Goal: Answer question/provide support: Share knowledge or assist other users

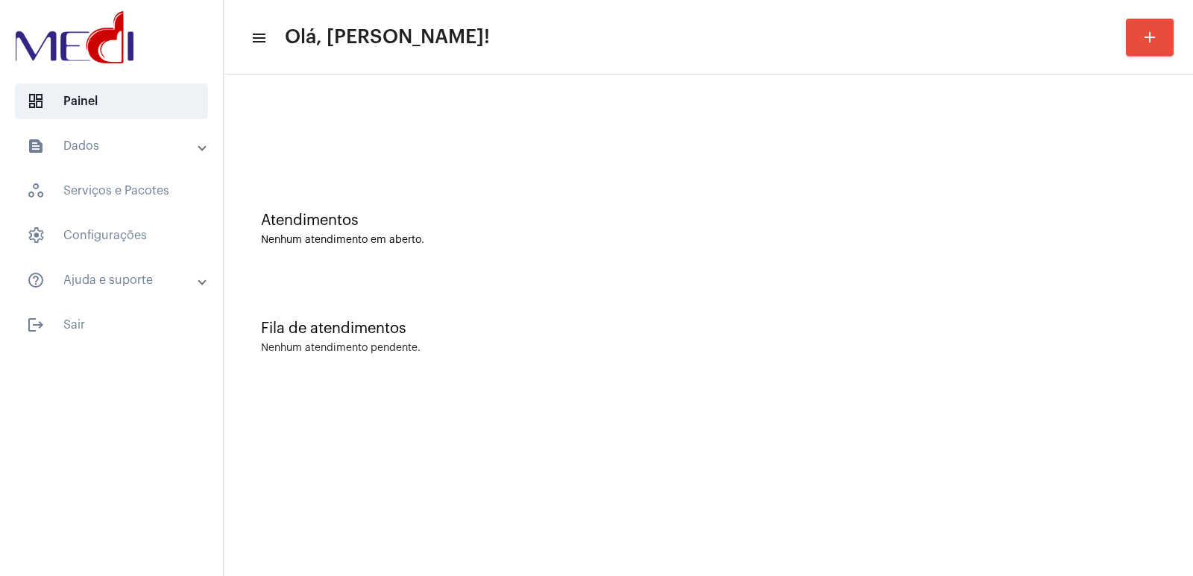
click at [669, 538] on mat-sidenav-content "menu Olá, Vivian! add Atendimentos Nenhum atendimento em aberto. Fila de atendi…" at bounding box center [708, 288] width 969 height 576
drag, startPoint x: 150, startPoint y: 135, endPoint x: 159, endPoint y: 151, distance: 18.7
click at [151, 135] on mat-expansion-panel-header "text_snippet_outlined Dados" at bounding box center [116, 146] width 214 height 36
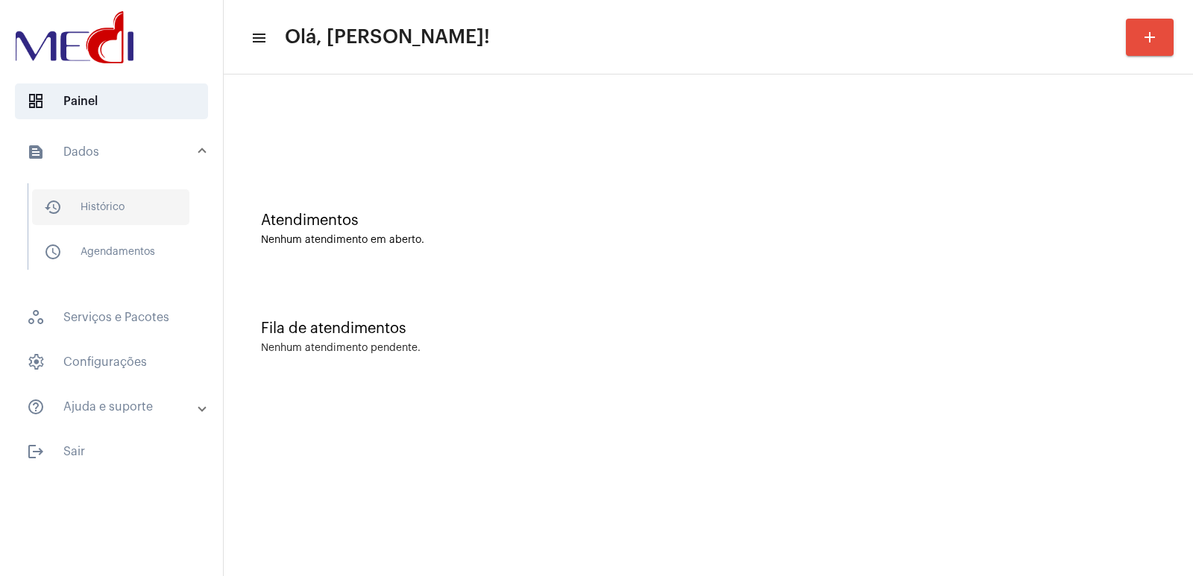
click at [165, 204] on span "history_outlined Histórico" at bounding box center [110, 207] width 157 height 36
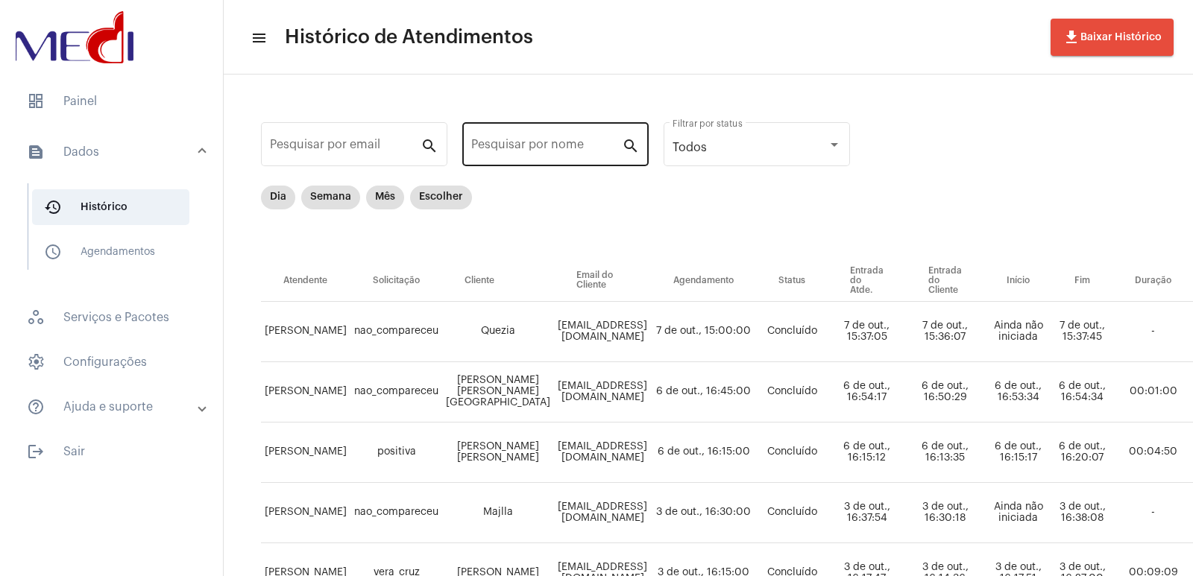
click at [602, 145] on input "Pesquisar por nome" at bounding box center [546, 147] width 151 height 13
paste input "PAULO CHRISTIANO SOUZA DE ASSIS"
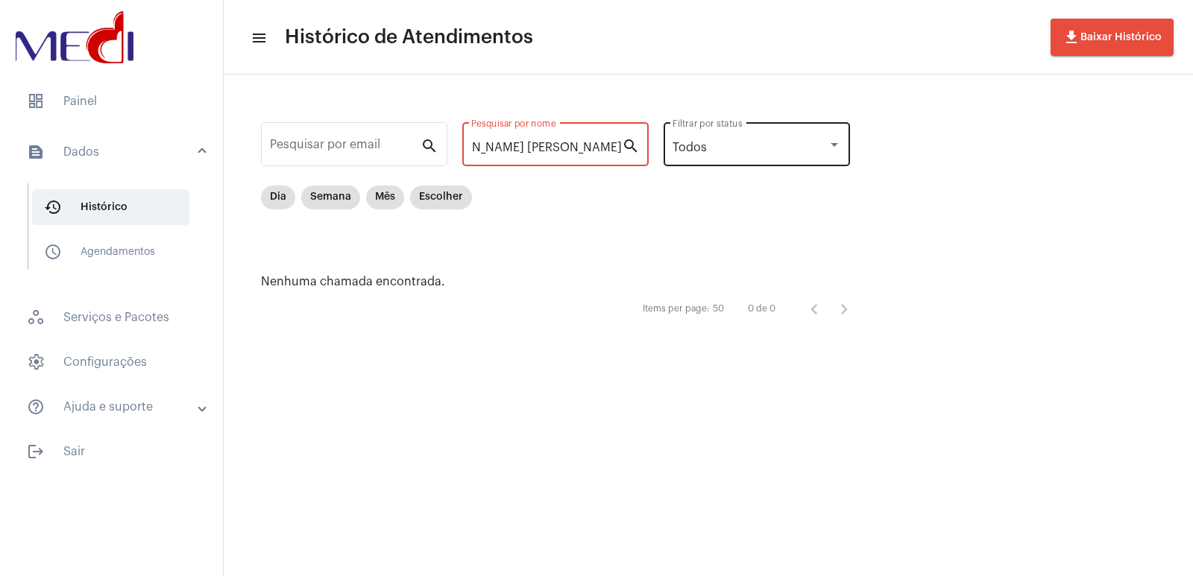
scroll to position [0, 61]
drag, startPoint x: 526, startPoint y: 150, endPoint x: 694, endPoint y: 154, distance: 168.6
click at [694, 153] on div "Pesquisar por email search PAULO CHRISTIANO SOUZA DE ASSIS Pesquisar por nome s…" at bounding box center [563, 220] width 649 height 263
drag, startPoint x: 513, startPoint y: 149, endPoint x: 617, endPoint y: 149, distance: 103.7
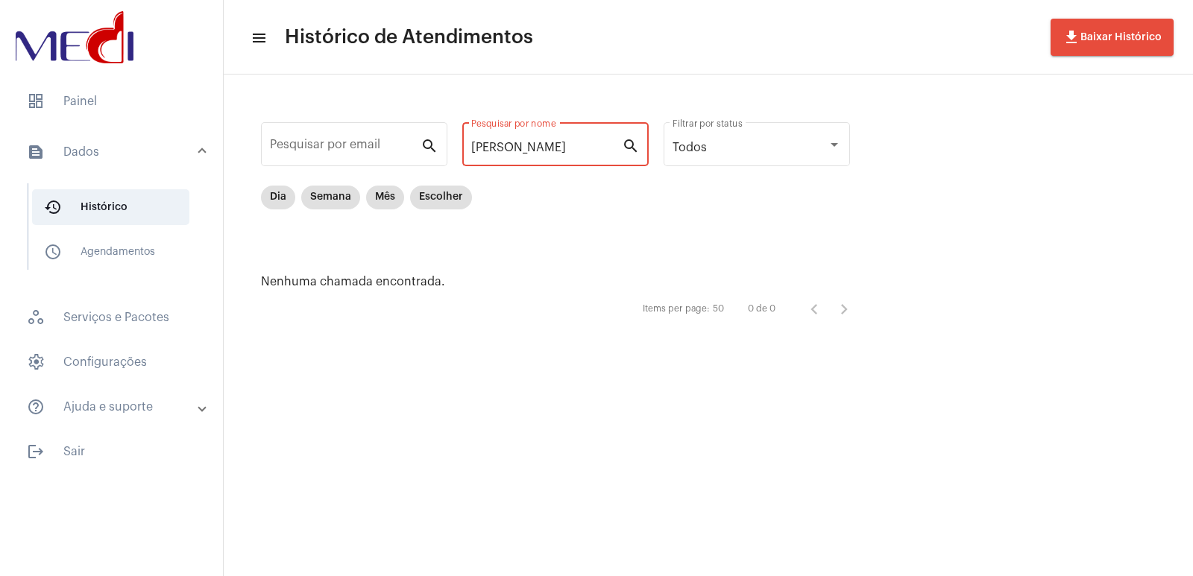
click at [617, 149] on input "PAULO CHRISTIANO" at bounding box center [546, 147] width 151 height 13
type input "PAULO"
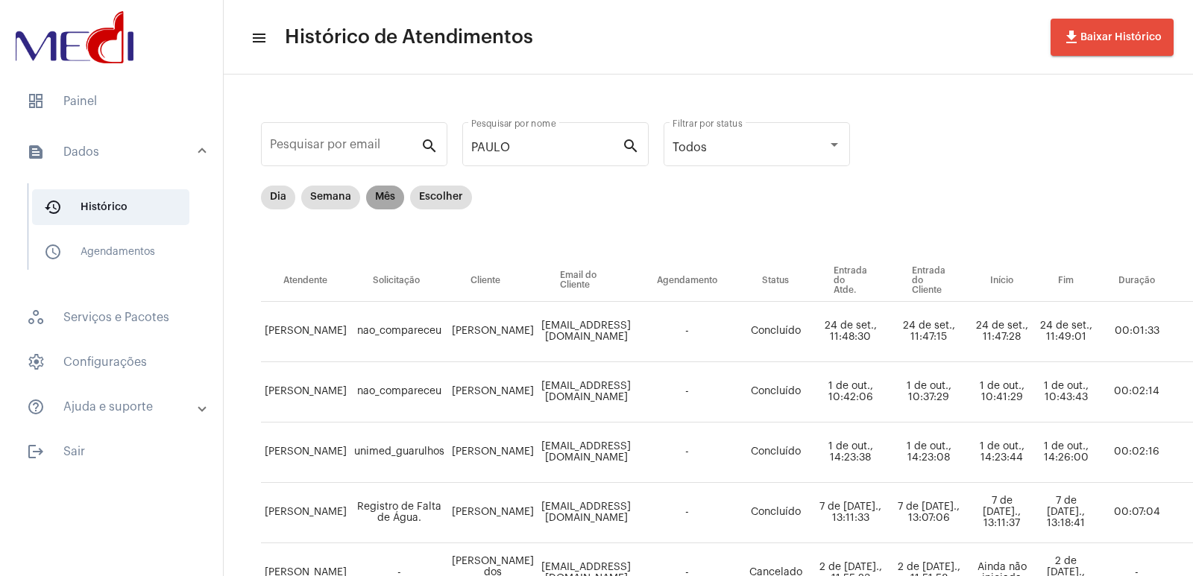
click at [387, 195] on mat-chip "Mês" at bounding box center [385, 198] width 38 height 24
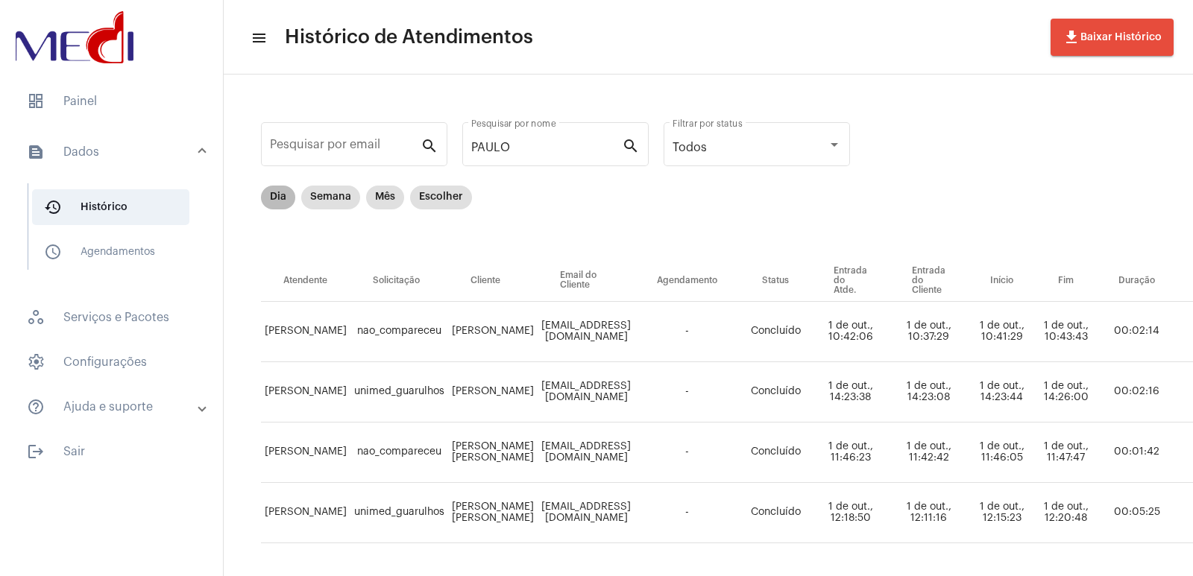
click at [283, 199] on mat-chip "Dia" at bounding box center [278, 198] width 34 height 24
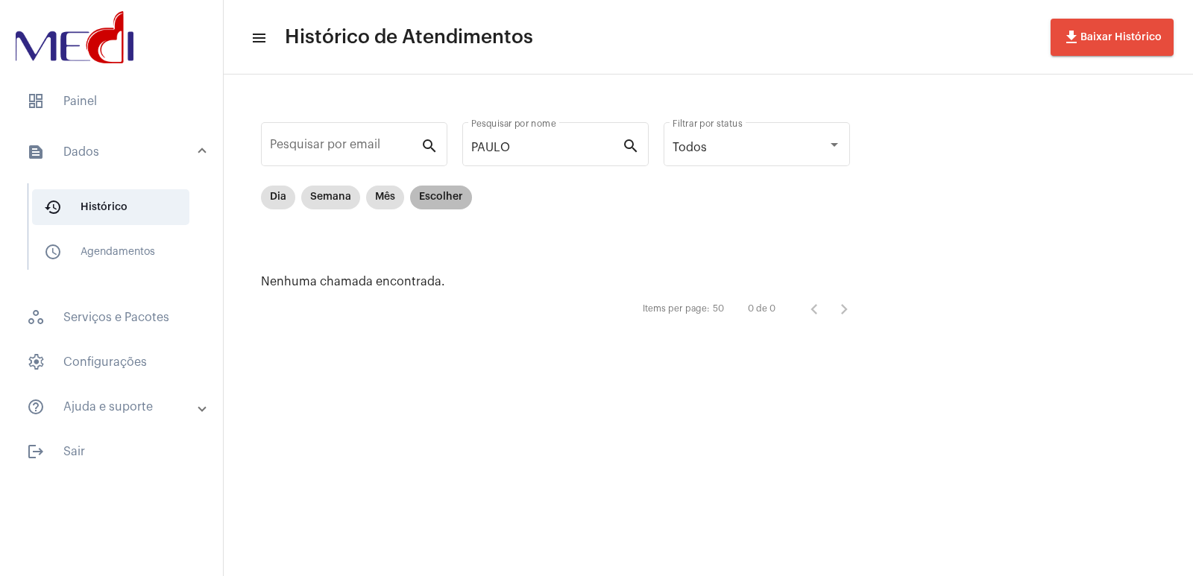
click at [458, 186] on mat-chip "Escolher" at bounding box center [441, 198] width 62 height 24
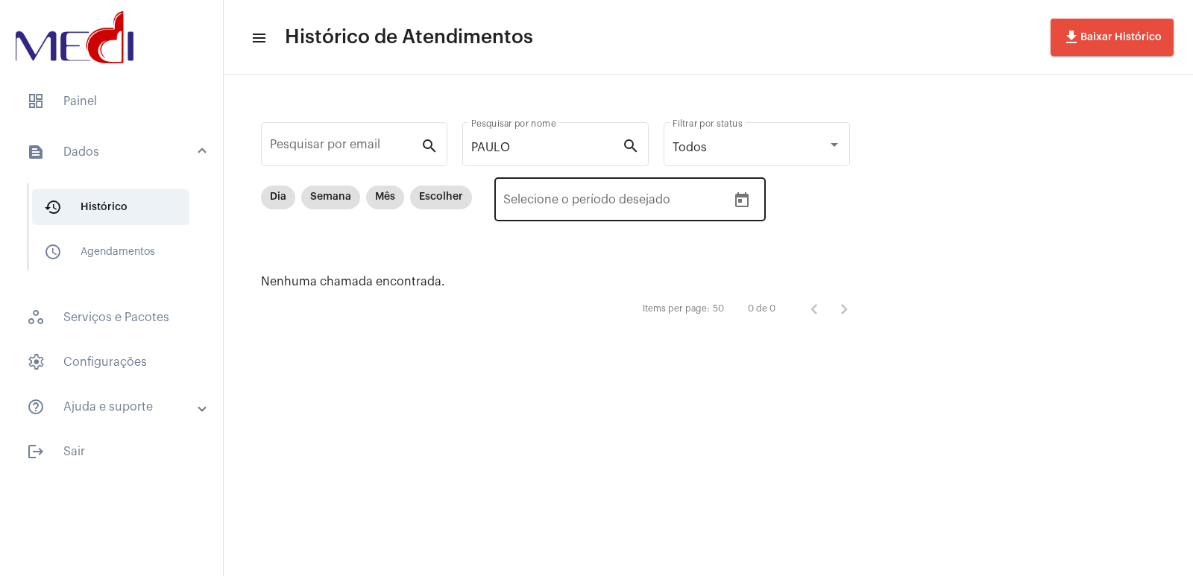
click at [573, 208] on input "Selecione o período desejado" at bounding box center [541, 202] width 77 height 13
click at [733, 195] on icon "Open calendar" at bounding box center [742, 201] width 18 height 18
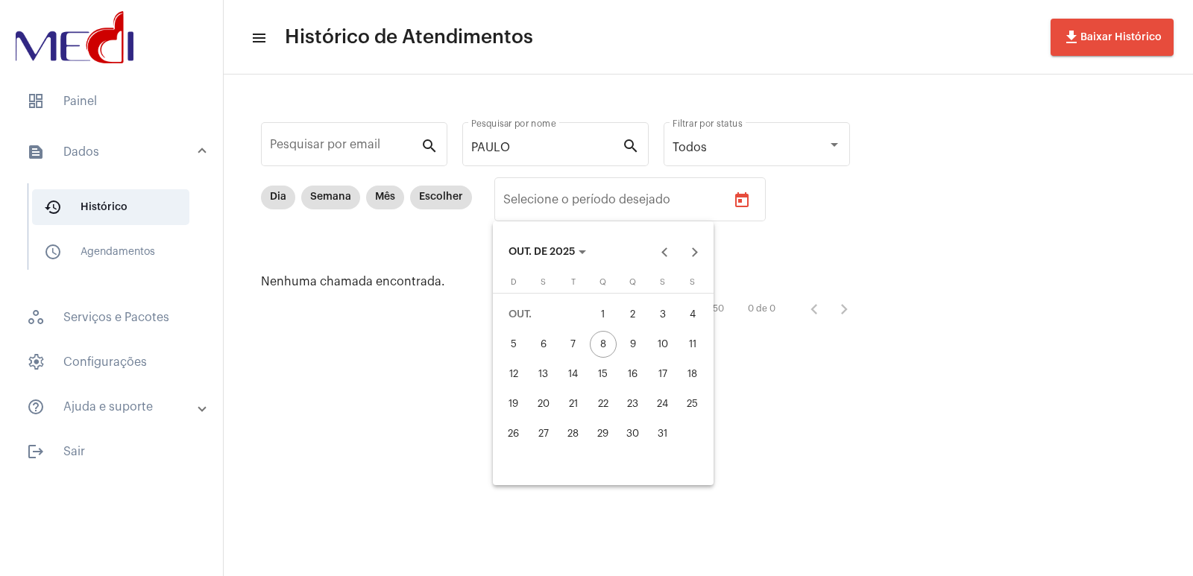
click at [671, 317] on div "3" at bounding box center [663, 314] width 27 height 27
type input "03/10/2025"
click at [671, 317] on div "3" at bounding box center [663, 314] width 27 height 27
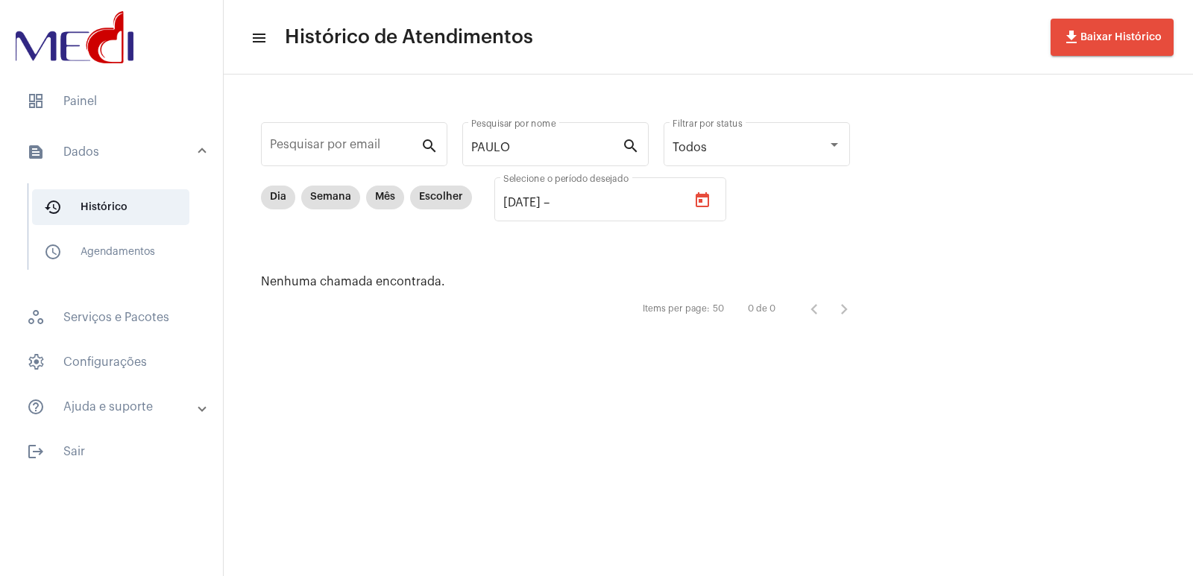
type input "03/10/2025"
click at [541, 144] on input "PAULO" at bounding box center [546, 147] width 151 height 13
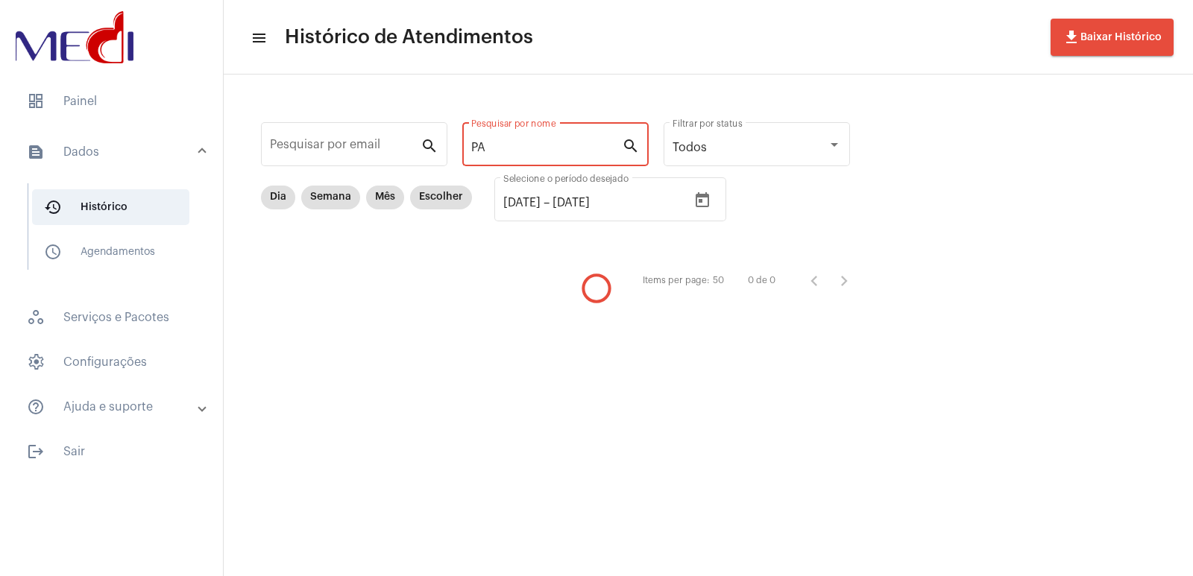
type input "P"
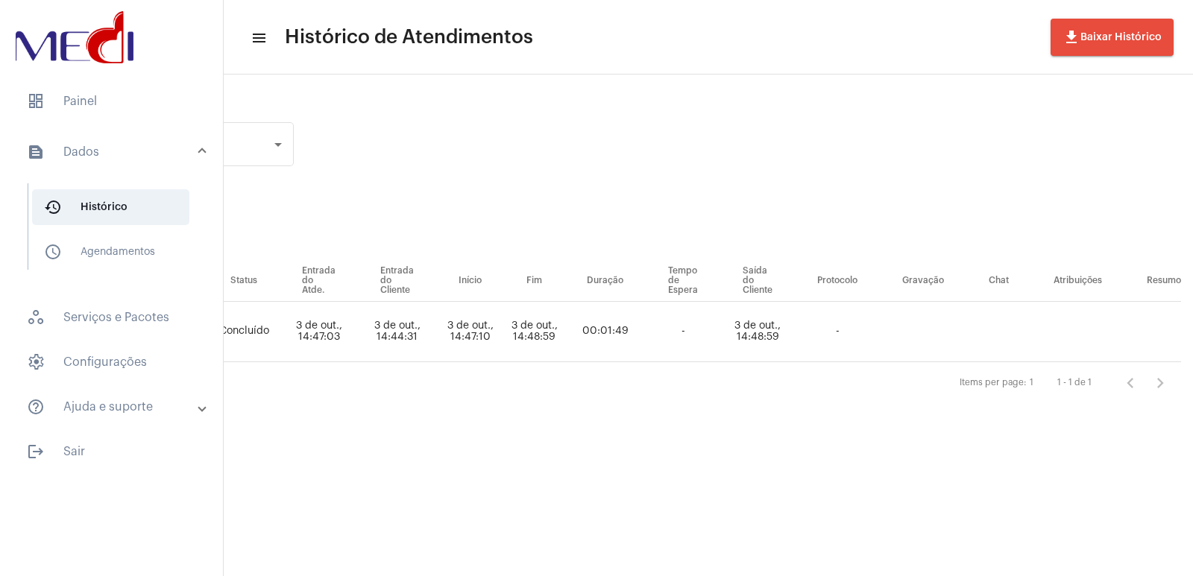
scroll to position [0, 573]
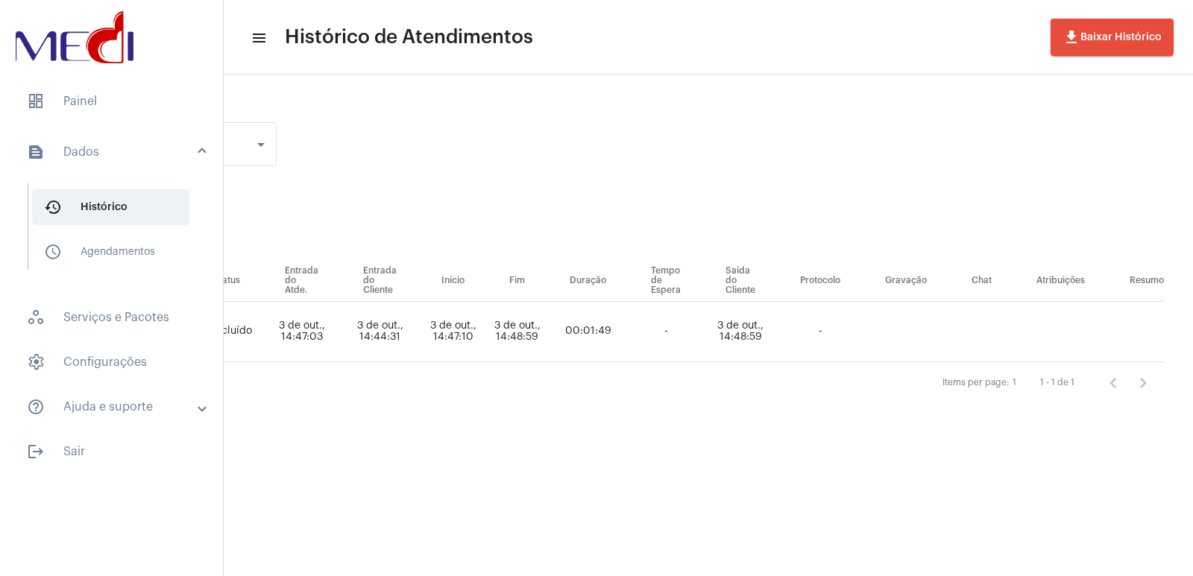
type input "CHR"
click at [75, 99] on span "dashboard Painel" at bounding box center [111, 102] width 193 height 36
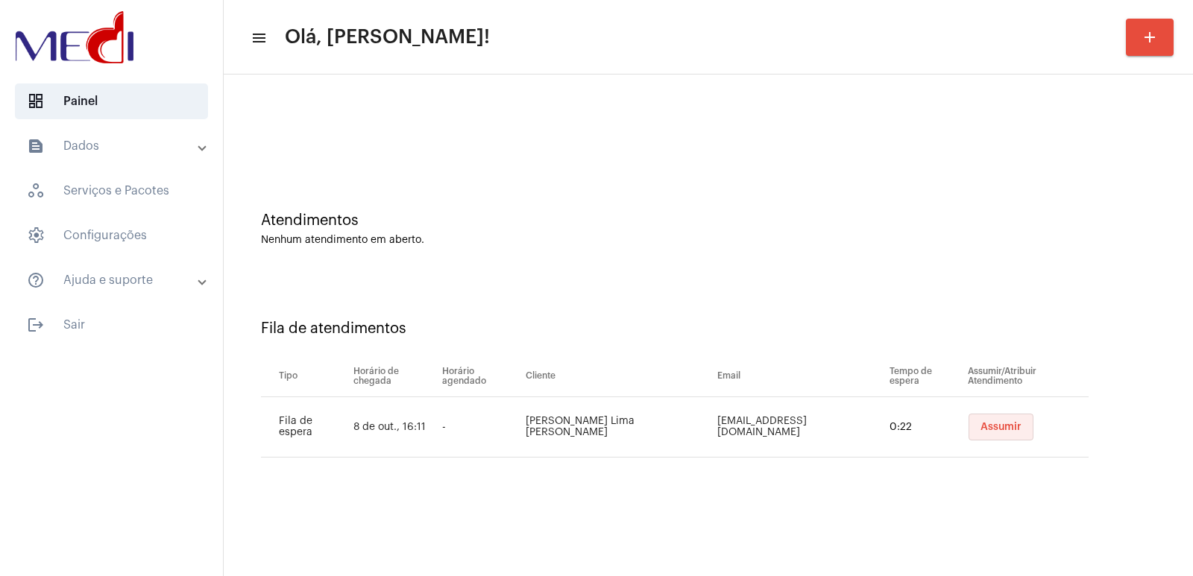
click at [1004, 424] on button "Assumir" at bounding box center [1001, 427] width 65 height 27
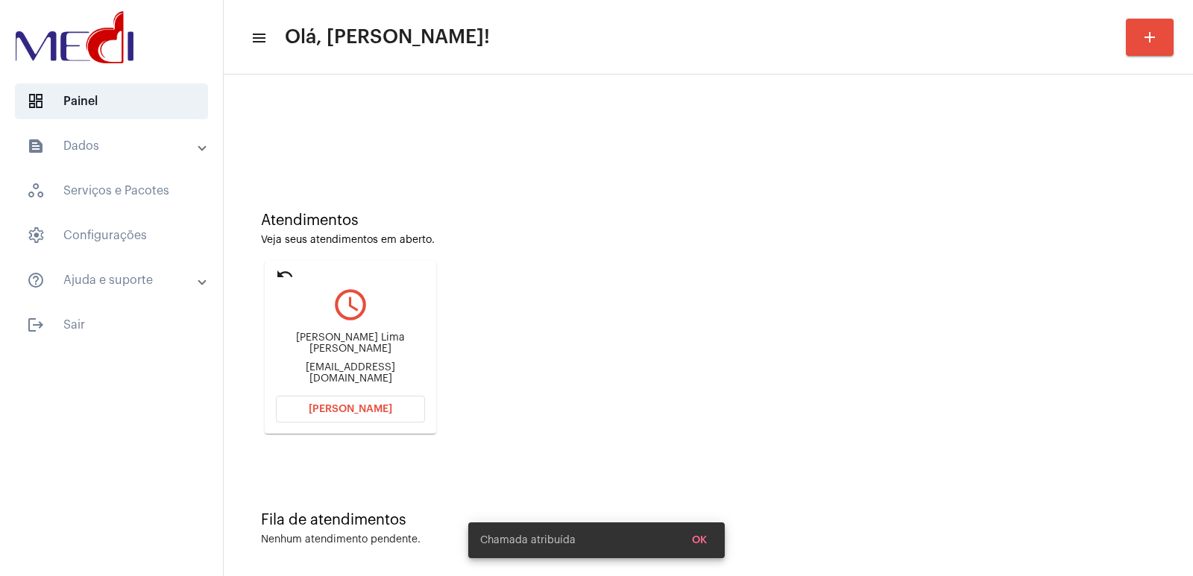
click at [348, 346] on div "Fabiana de Oliveira Lima Pereira" at bounding box center [350, 344] width 149 height 22
copy div "Fabiana de Oliveira Lima Pereira"
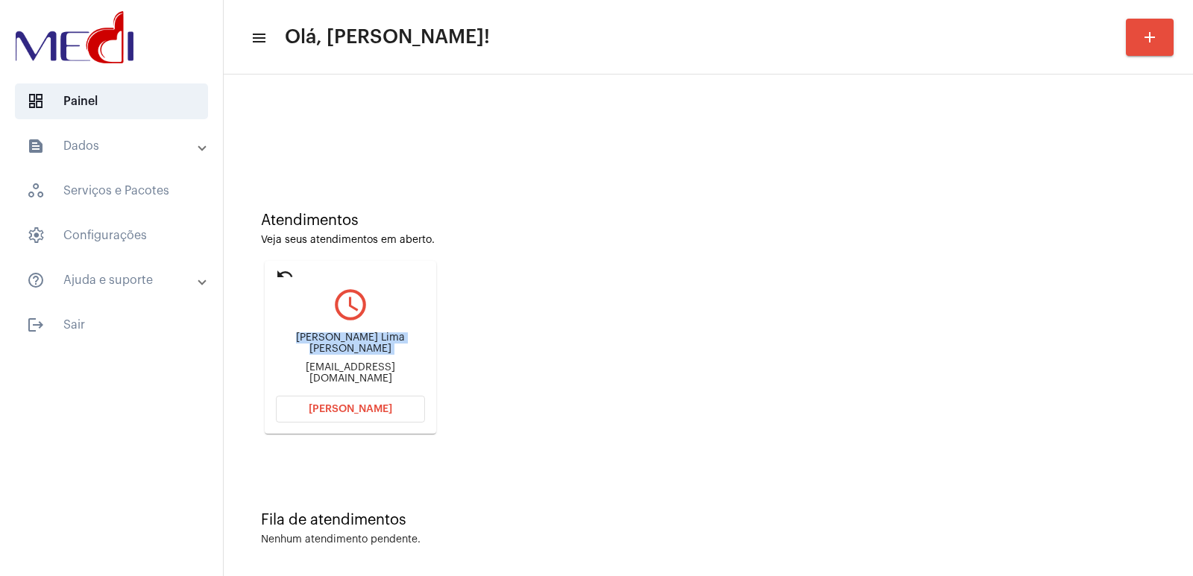
click at [347, 401] on button "Abrir Chamada" at bounding box center [350, 409] width 149 height 27
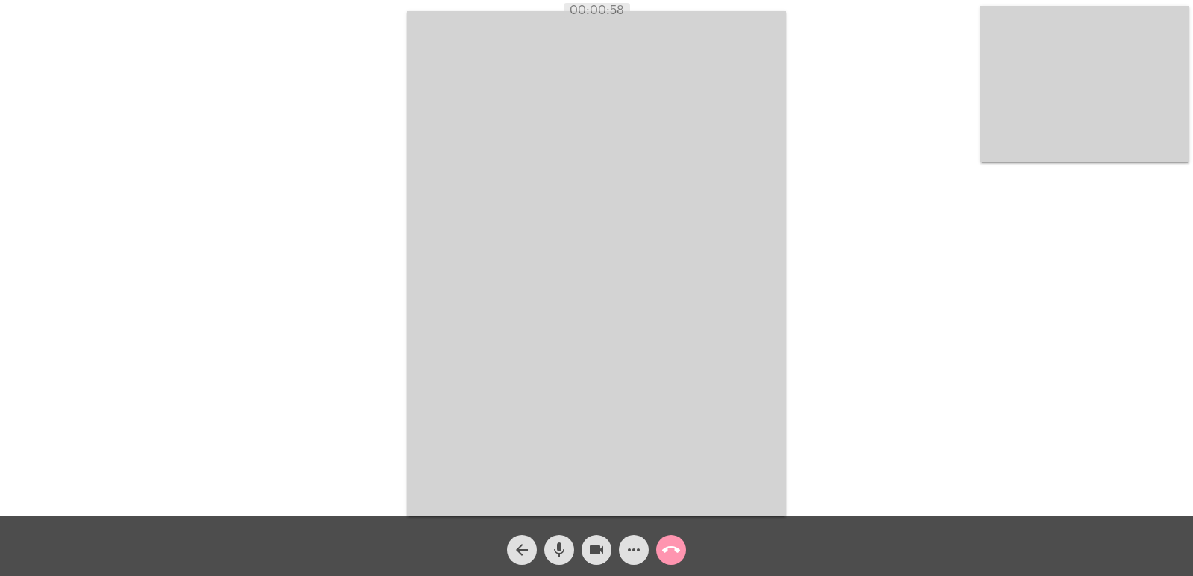
click at [722, 383] on video at bounding box center [596, 264] width 379 height 506
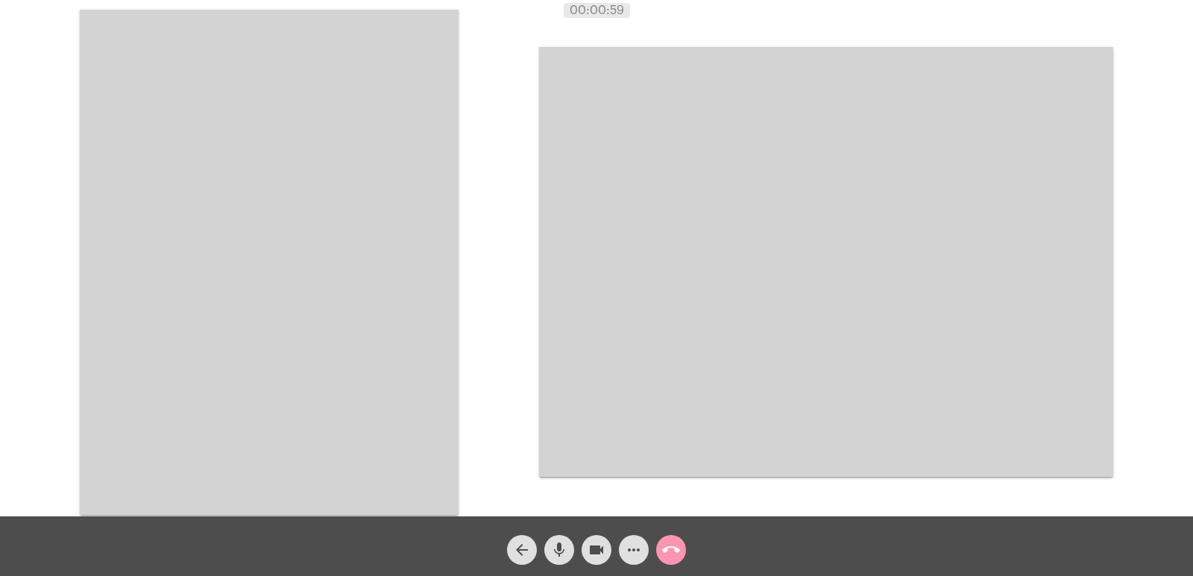
drag, startPoint x: 307, startPoint y: 312, endPoint x: 355, endPoint y: 353, distance: 62.9
click at [307, 315] on video at bounding box center [269, 263] width 379 height 506
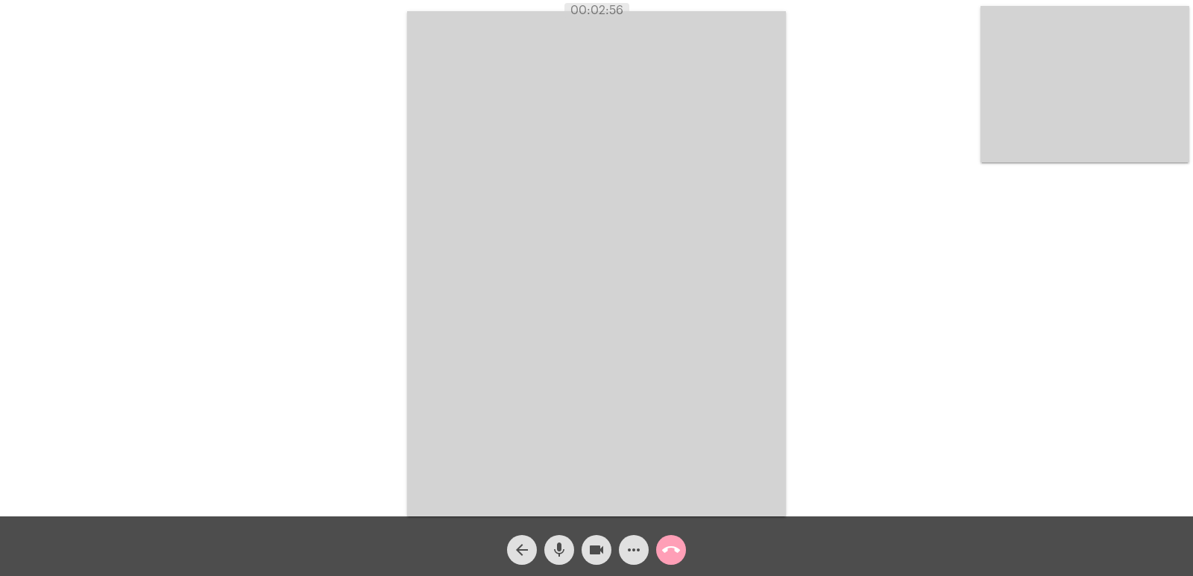
click at [661, 550] on button "call_end" at bounding box center [671, 550] width 30 height 30
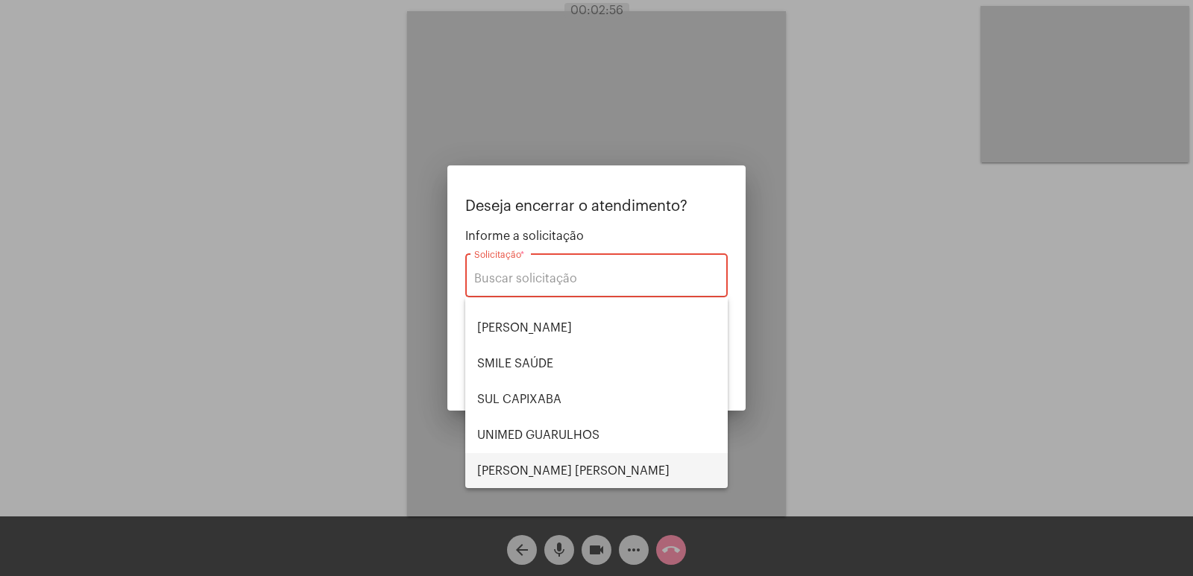
scroll to position [310, 0]
click at [538, 459] on span "VERA CRUZ" at bounding box center [596, 471] width 239 height 36
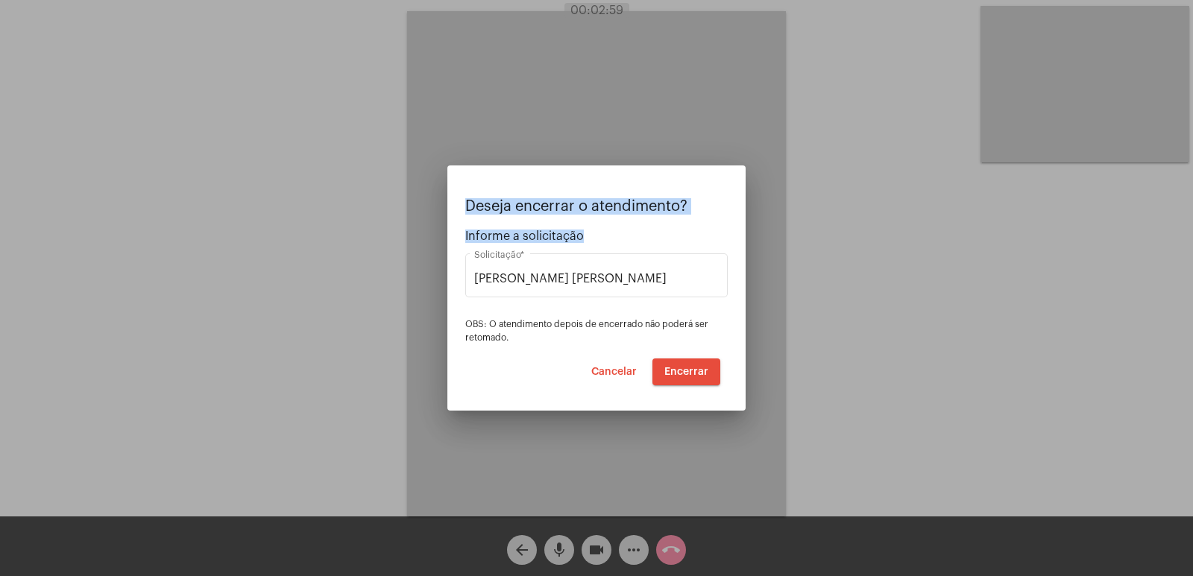
drag, startPoint x: 582, startPoint y: 271, endPoint x: 344, endPoint y: 274, distance: 237.9
click at [344, 274] on div "Deseja encerrar o atendimento? Informe a solicitação VERA CRUZ Solicitação * OB…" at bounding box center [596, 288] width 1193 height 576
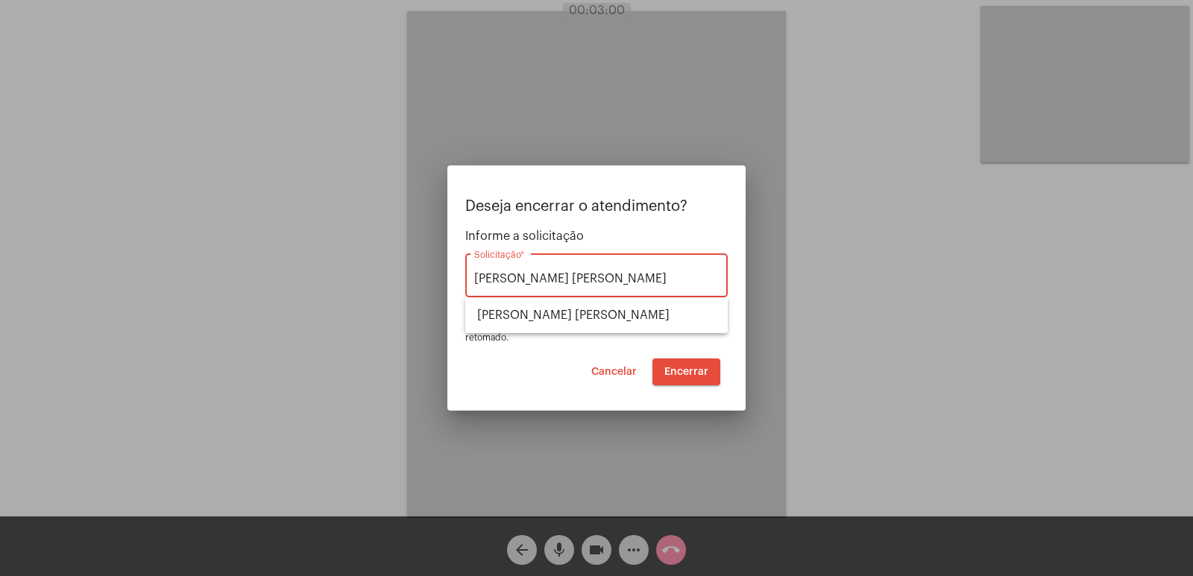
drag, startPoint x: 556, startPoint y: 281, endPoint x: 326, endPoint y: 289, distance: 229.8
click at [326, 288] on div "Deseja encerrar o atendimento? Informe a solicitação VERA CRUZ Solicitação * OB…" at bounding box center [596, 288] width 1193 height 576
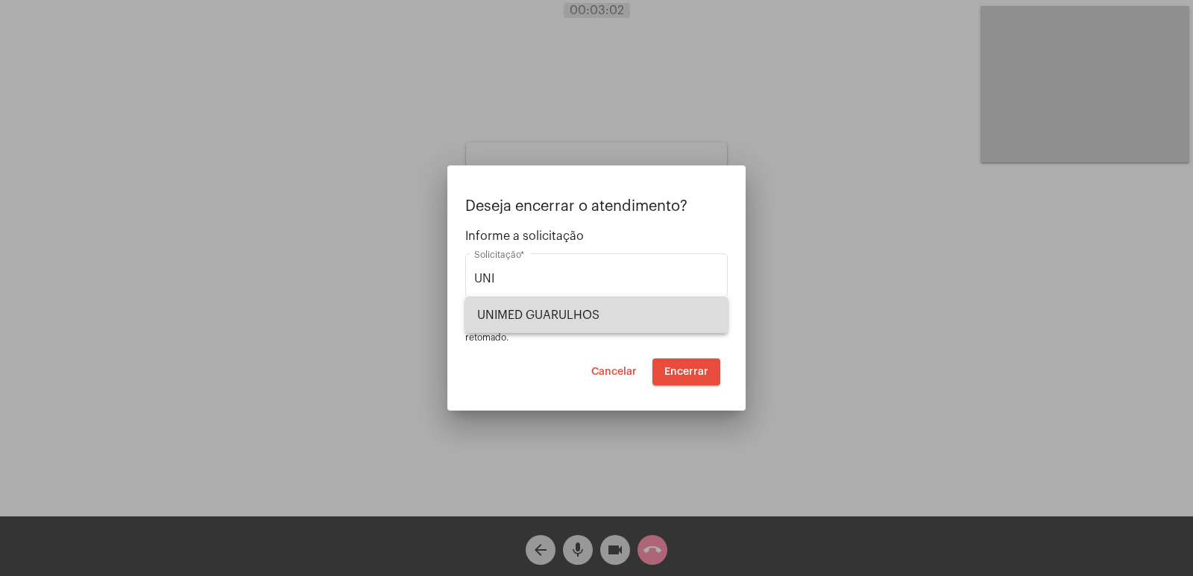
click at [490, 316] on span "UNIMED GUARULHOS" at bounding box center [596, 316] width 239 height 36
type input "UNIMED GUARULHOS"
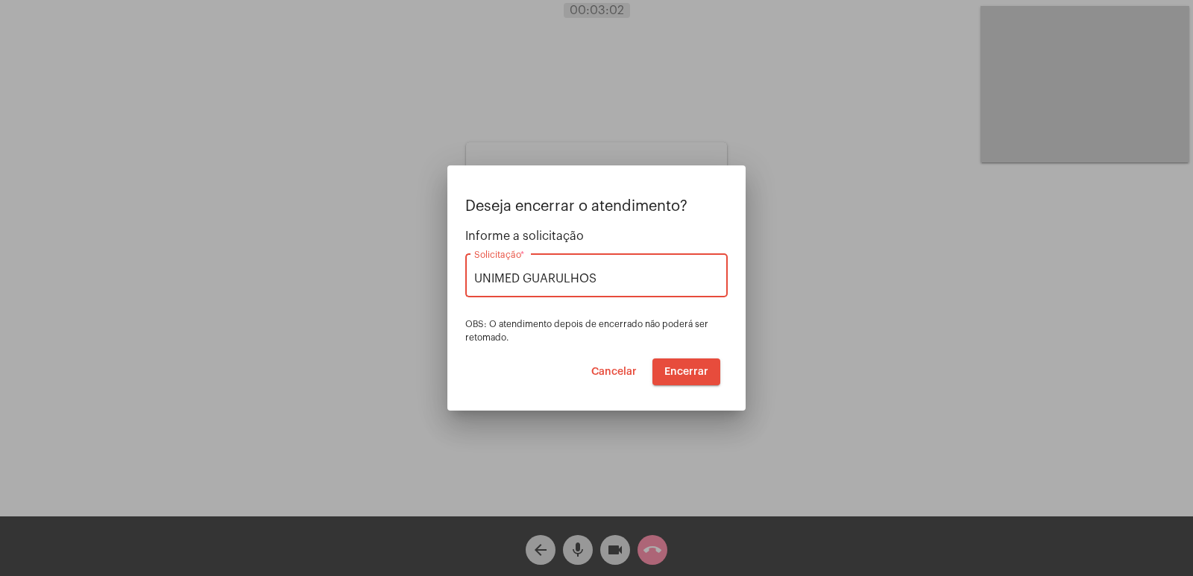
click at [709, 370] on button "Encerrar" at bounding box center [687, 372] width 68 height 27
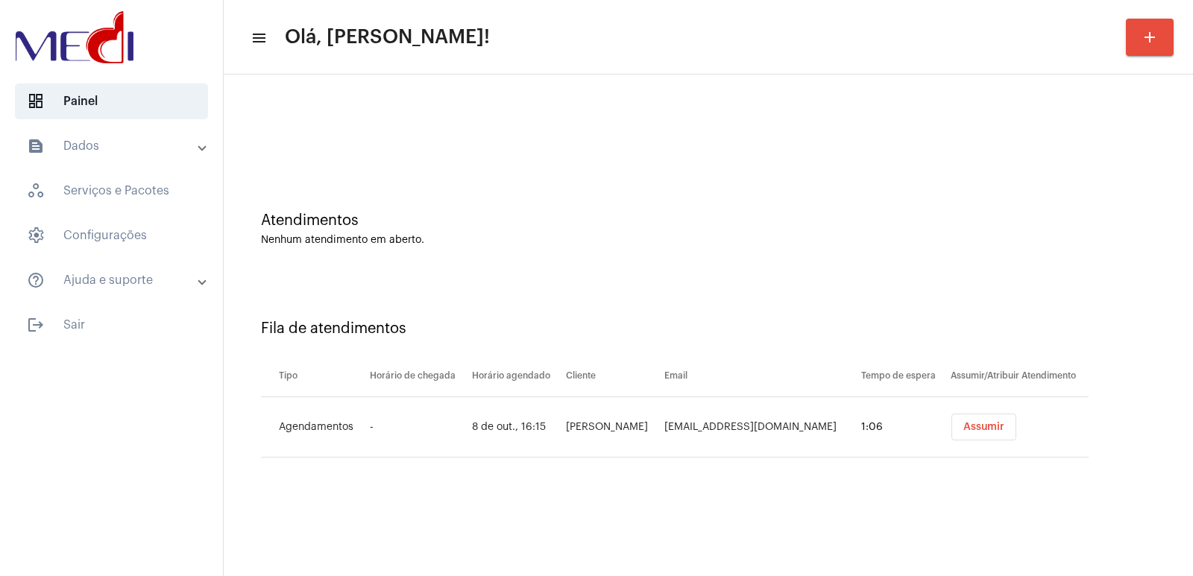
click at [708, 508] on mat-sidenav-content "menu Olá, Vivian! add Atendimentos Nenhum atendimento em aberto. Fila de atendi…" at bounding box center [708, 288] width 969 height 576
click at [562, 436] on td "Lorena Reis Alves do Nascimento Mendonça" at bounding box center [611, 427] width 98 height 60
copy td "Lorena Reis Alves do Nascimento Mendonça"
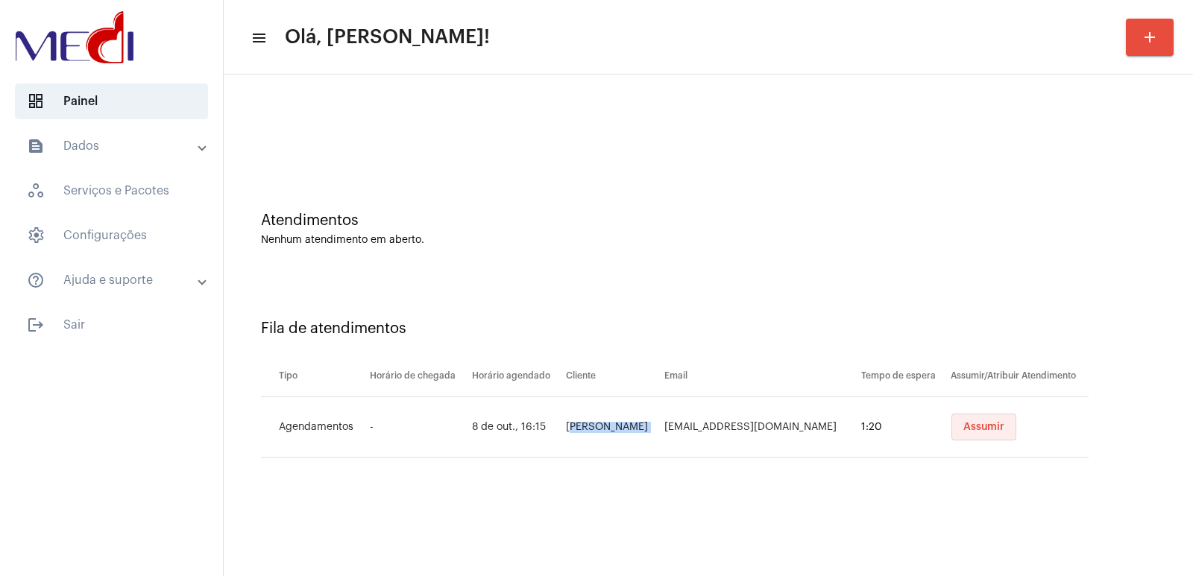
click at [986, 427] on span "Assumir" at bounding box center [983, 427] width 41 height 10
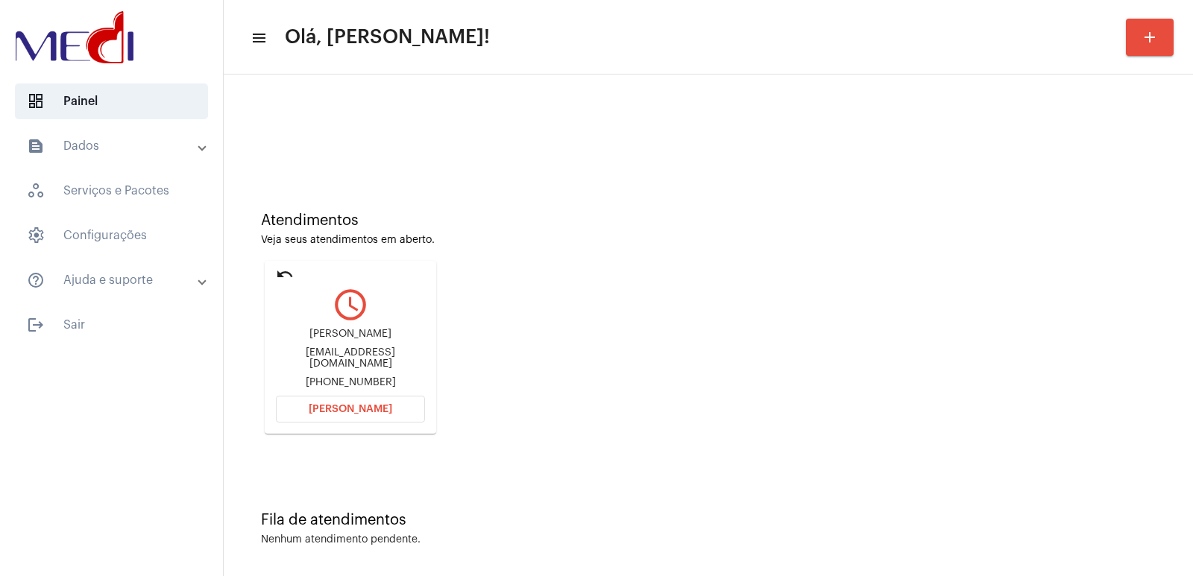
click at [806, 326] on div "Atendimentos Veja seus atendimentos em aberto. undo query_builder Lorena Reis A…" at bounding box center [708, 318] width 955 height 300
click at [336, 328] on div "Lorena Reis Alves do Nascimento Mendonça lolo.alves.nascimento@gmail.com +55349…" at bounding box center [350, 358] width 149 height 67
copy div "Lorena Reis Alves do Nascimento Mendonça"
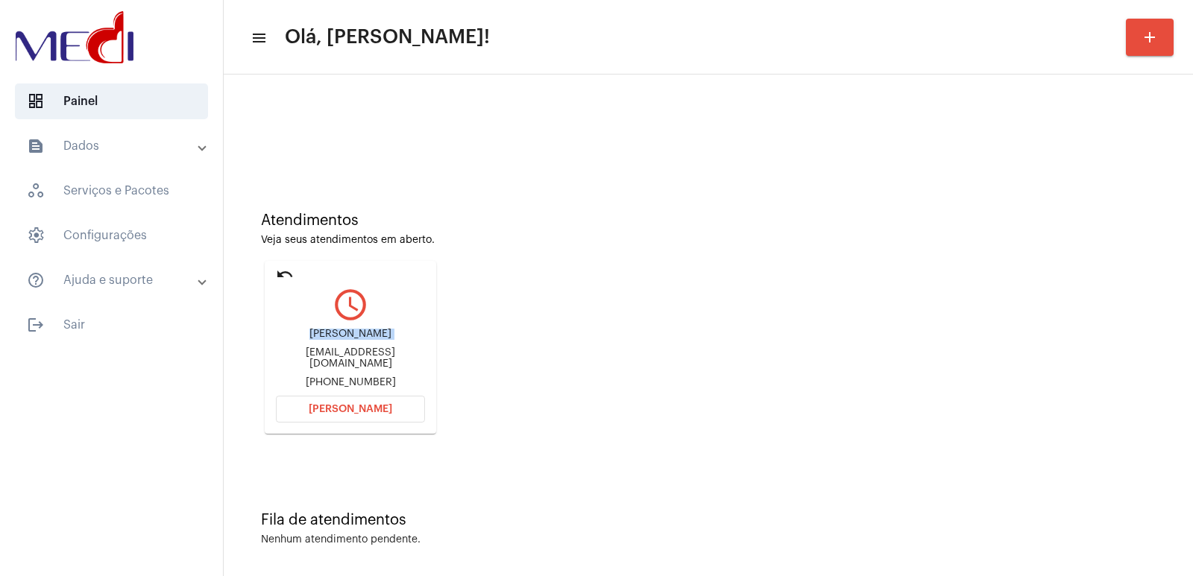
click at [351, 417] on button "Abrir Chamada" at bounding box center [350, 409] width 149 height 27
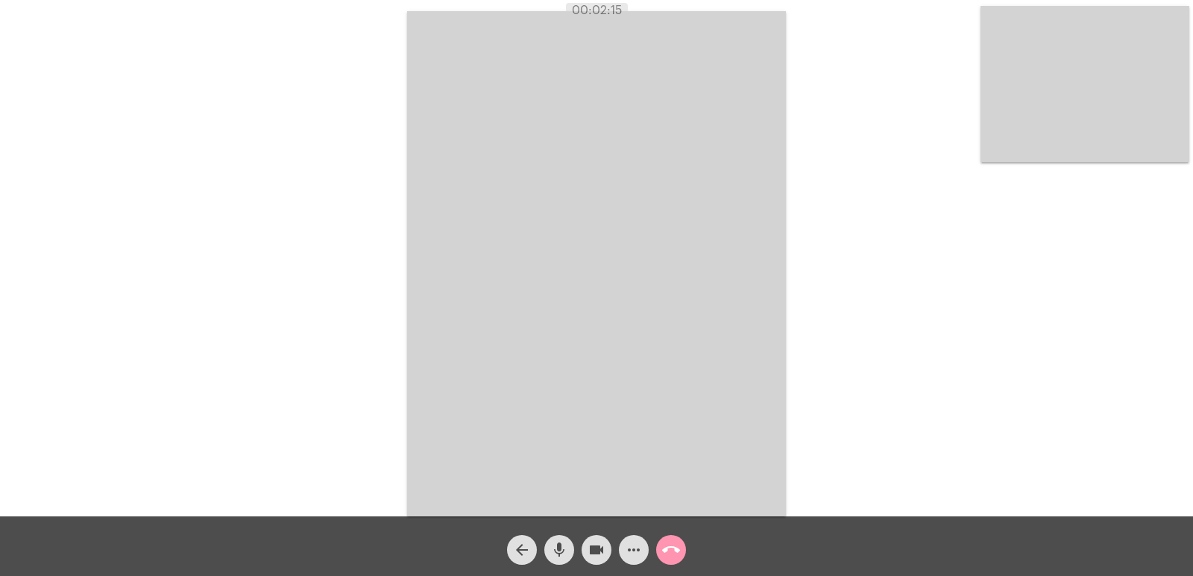
click at [1160, 148] on video at bounding box center [1085, 84] width 209 height 157
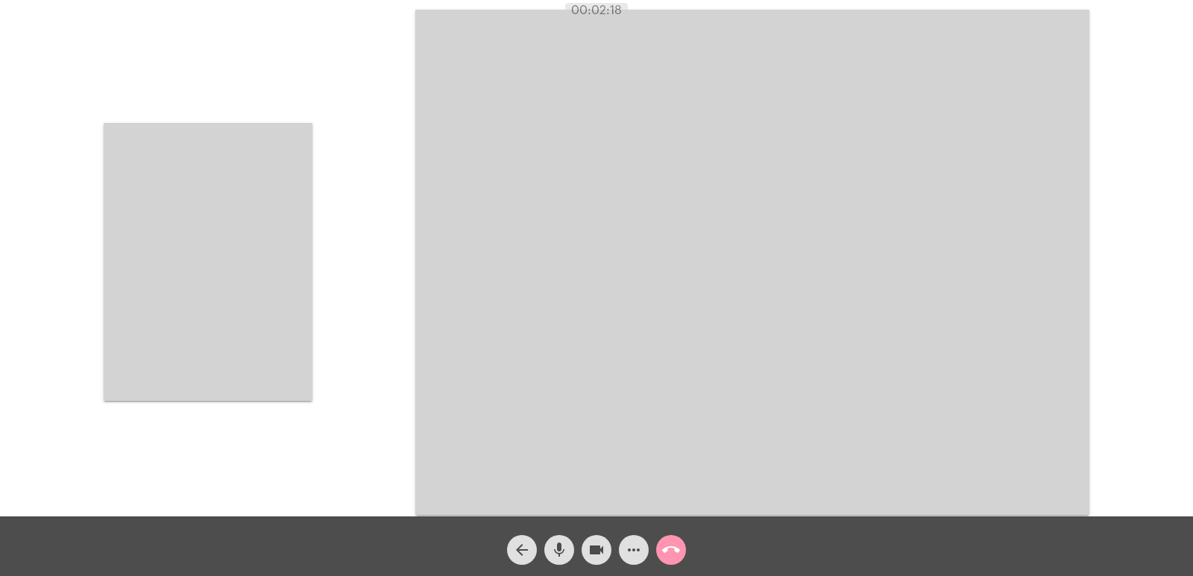
drag, startPoint x: 230, startPoint y: 256, endPoint x: 476, endPoint y: 468, distance: 324.1
click at [230, 256] on video at bounding box center [208, 262] width 209 height 278
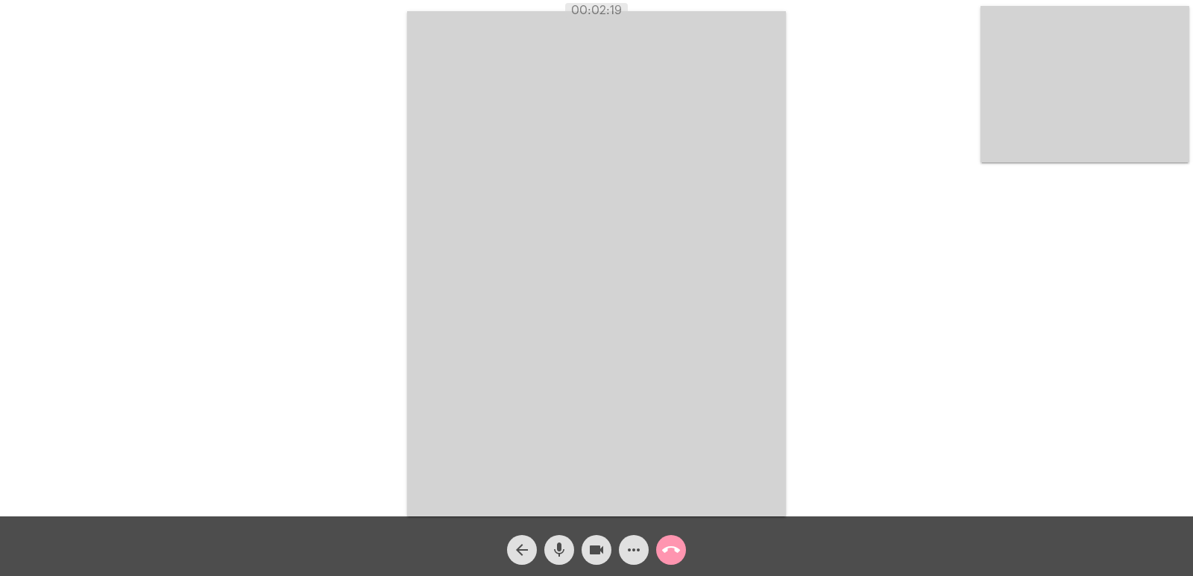
click at [1004, 136] on video at bounding box center [1085, 84] width 209 height 157
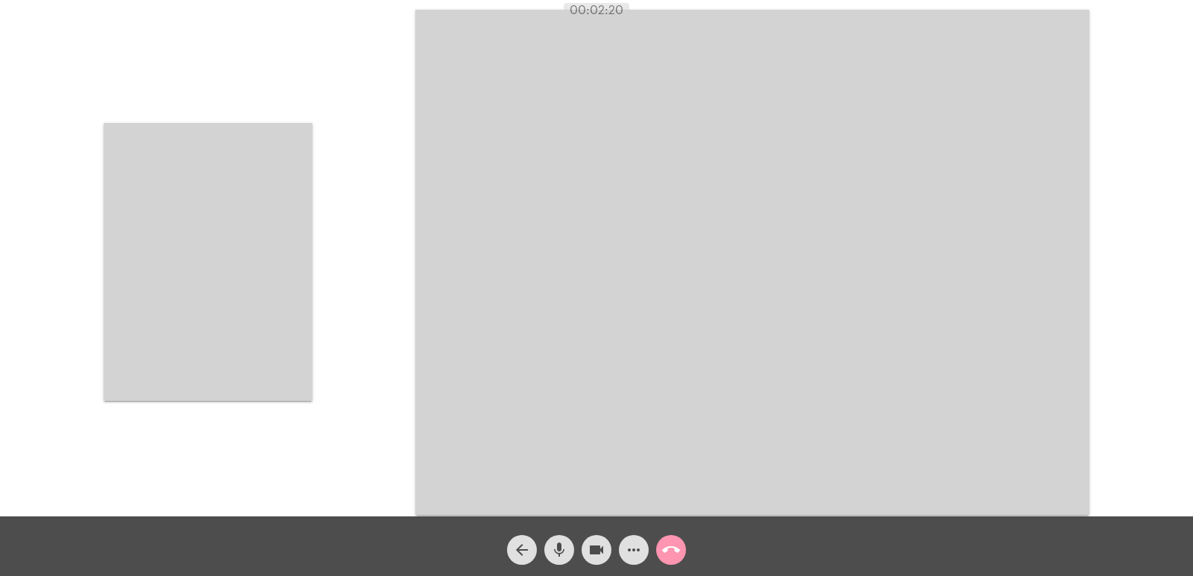
click at [346, 207] on div "Acessando Câmera e Microfone..." at bounding box center [596, 260] width 1190 height 517
click at [228, 224] on video at bounding box center [208, 262] width 209 height 278
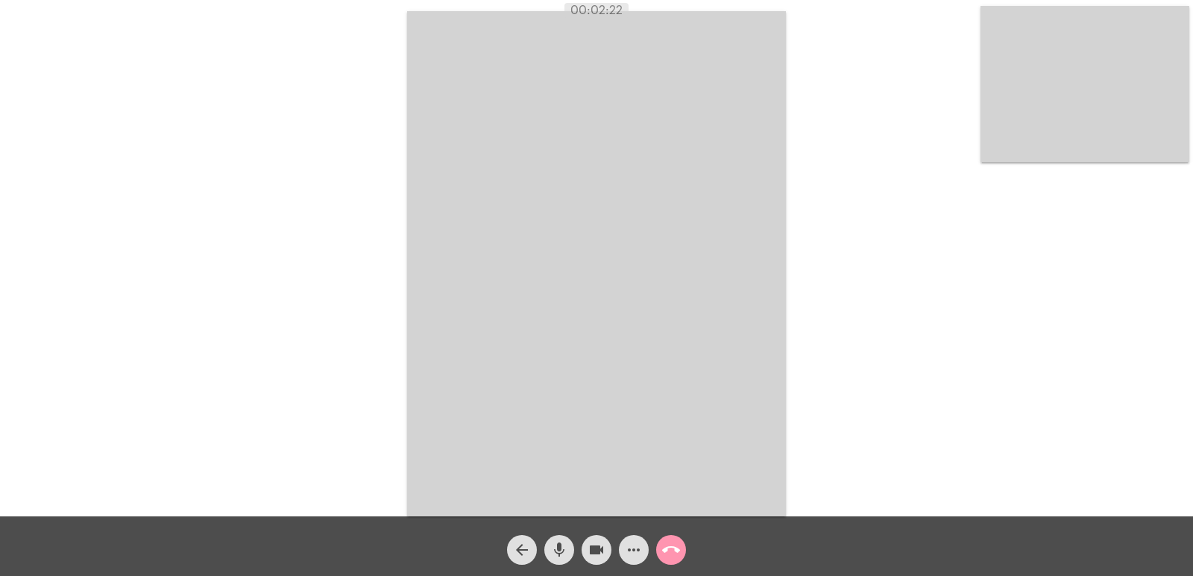
click at [663, 548] on mat-icon "call_end" at bounding box center [671, 550] width 18 height 18
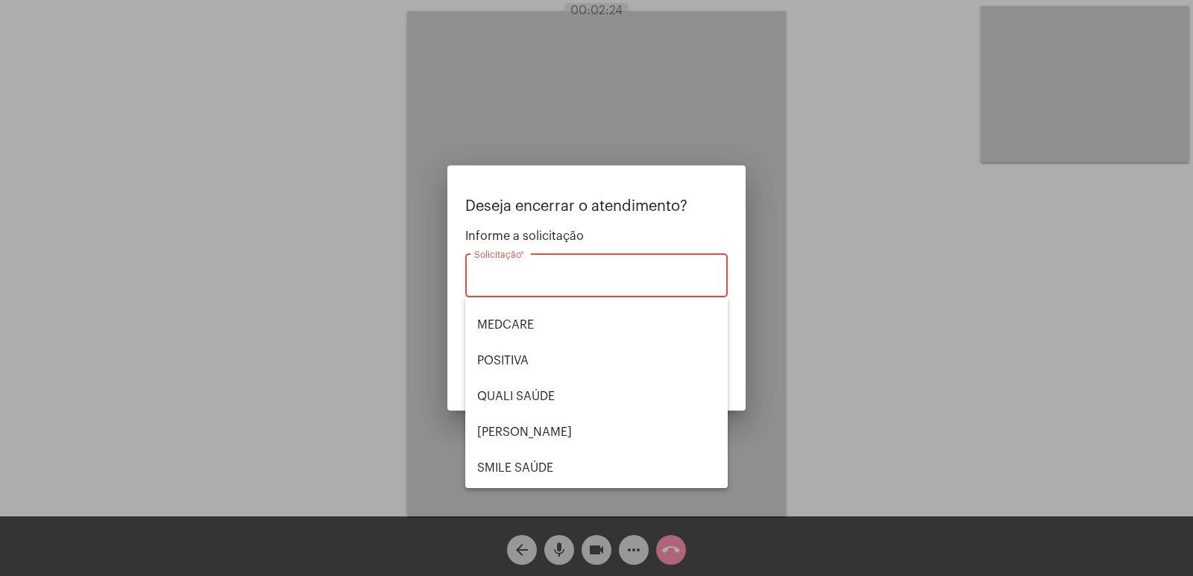
scroll to position [224, 0]
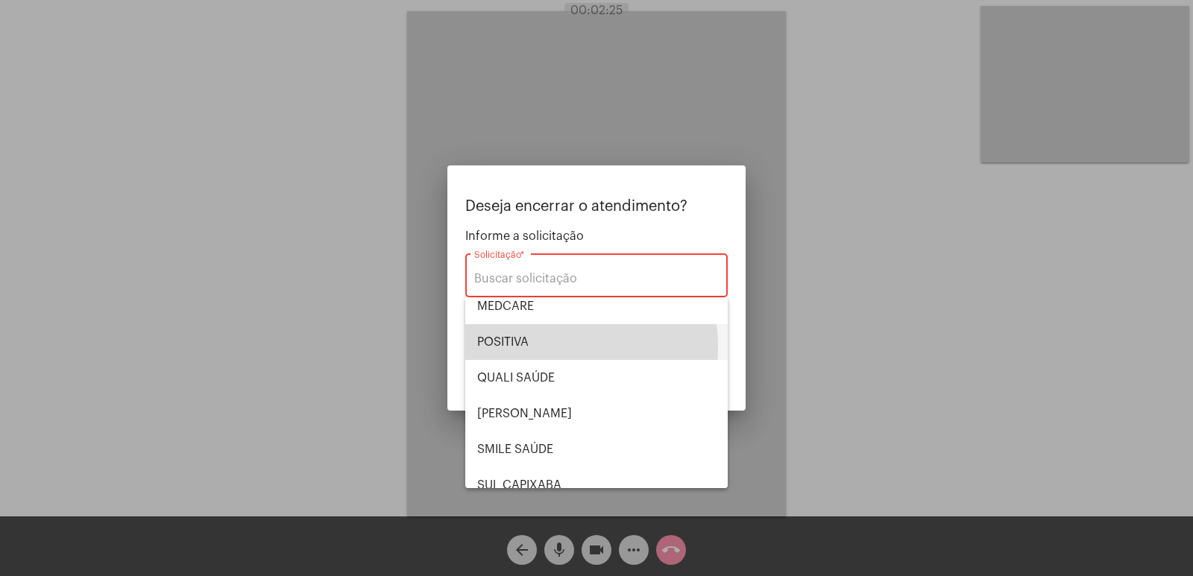
click at [550, 348] on span "POSITIVA" at bounding box center [596, 342] width 239 height 36
type input "POSITIVA"
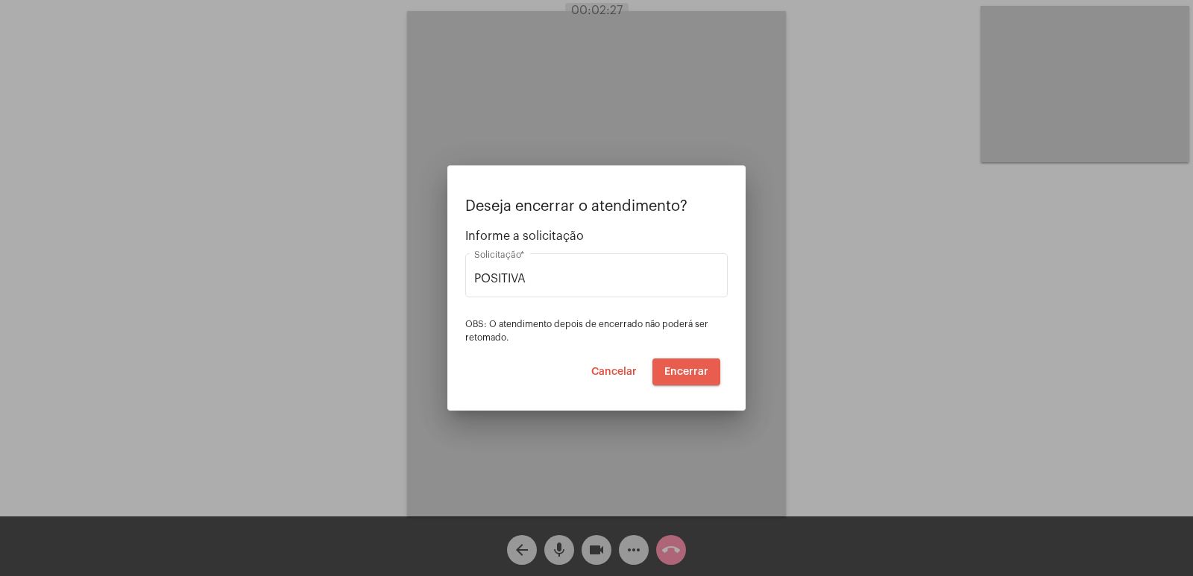
click at [692, 371] on span "Encerrar" at bounding box center [686, 372] width 44 height 10
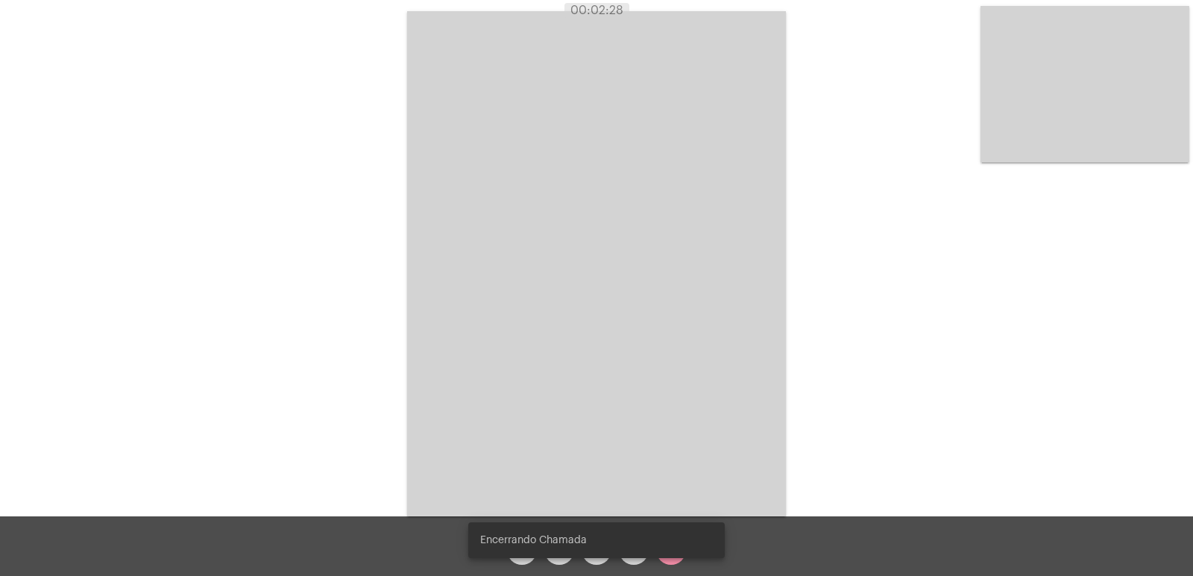
click at [692, 371] on video at bounding box center [596, 264] width 379 height 506
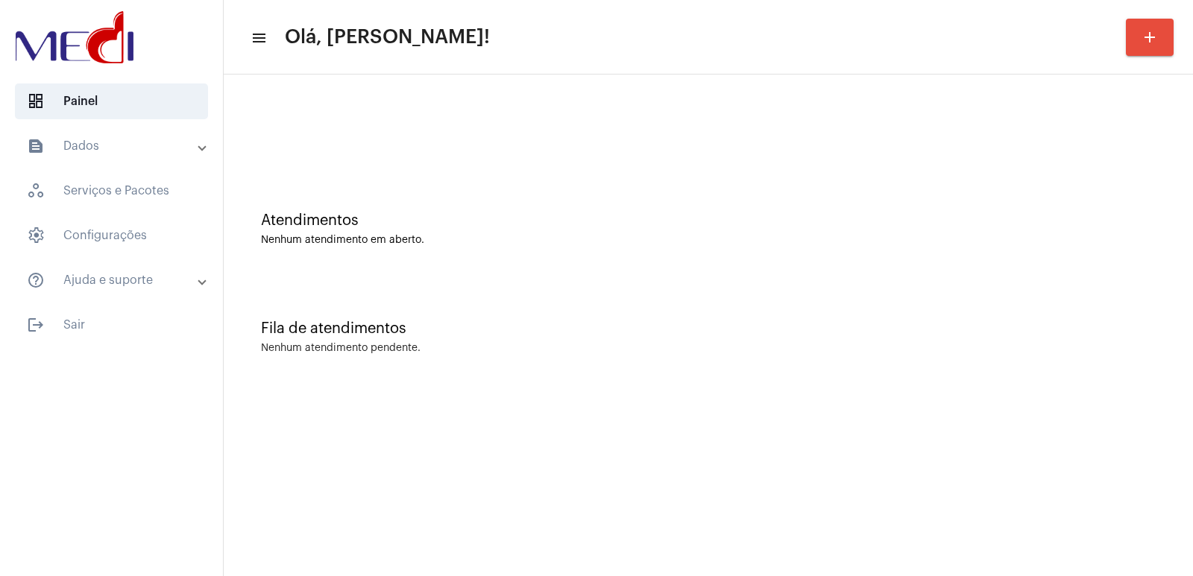
click at [192, 304] on mat-list "dashboard Painel text_snippet_outlined Dados history_outlined Histórico schedul…" at bounding box center [111, 210] width 223 height 265
click at [928, 358] on div "Fila de atendimentos Nenhum atendimento pendente." at bounding box center [708, 330] width 955 height 108
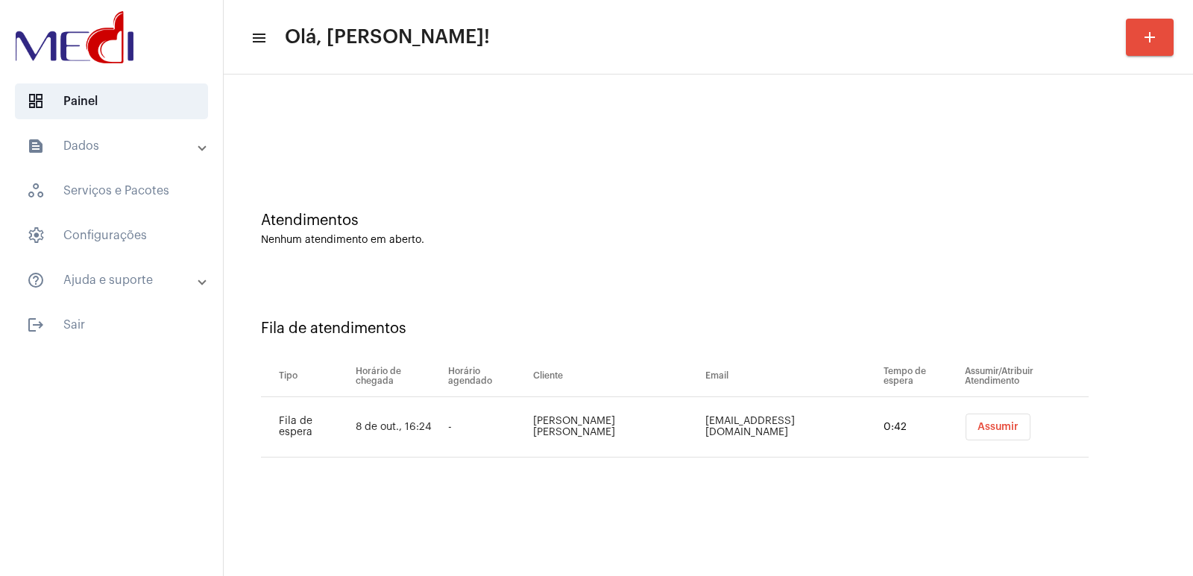
click at [978, 426] on span "Assumir" at bounding box center [998, 427] width 41 height 10
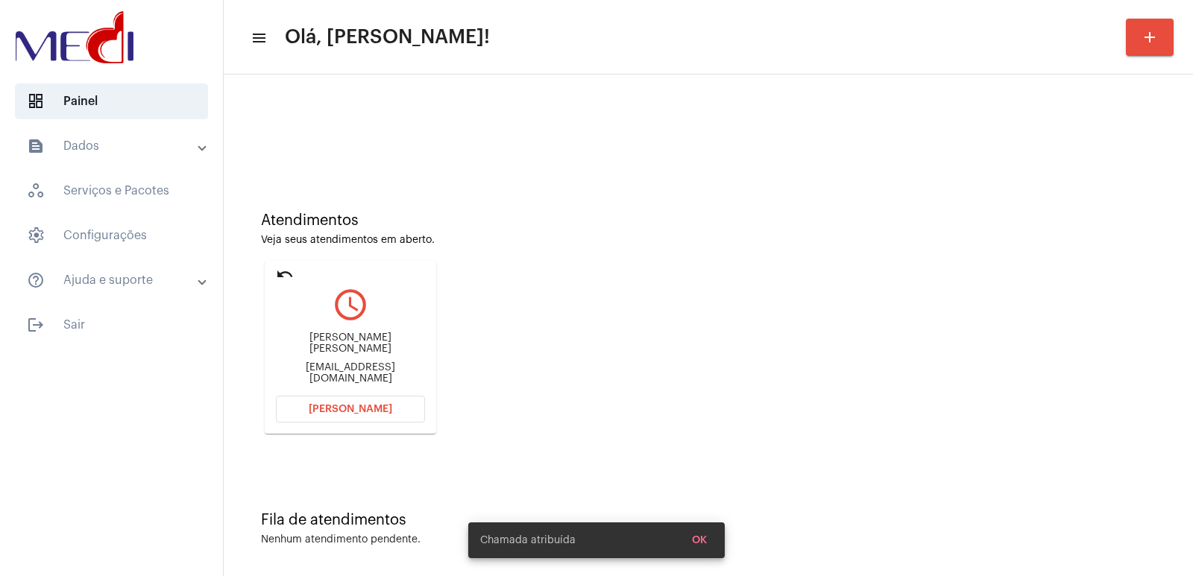
click at [298, 342] on div "Fernando José Martins Neto fjmn35@gmail.com" at bounding box center [350, 358] width 149 height 67
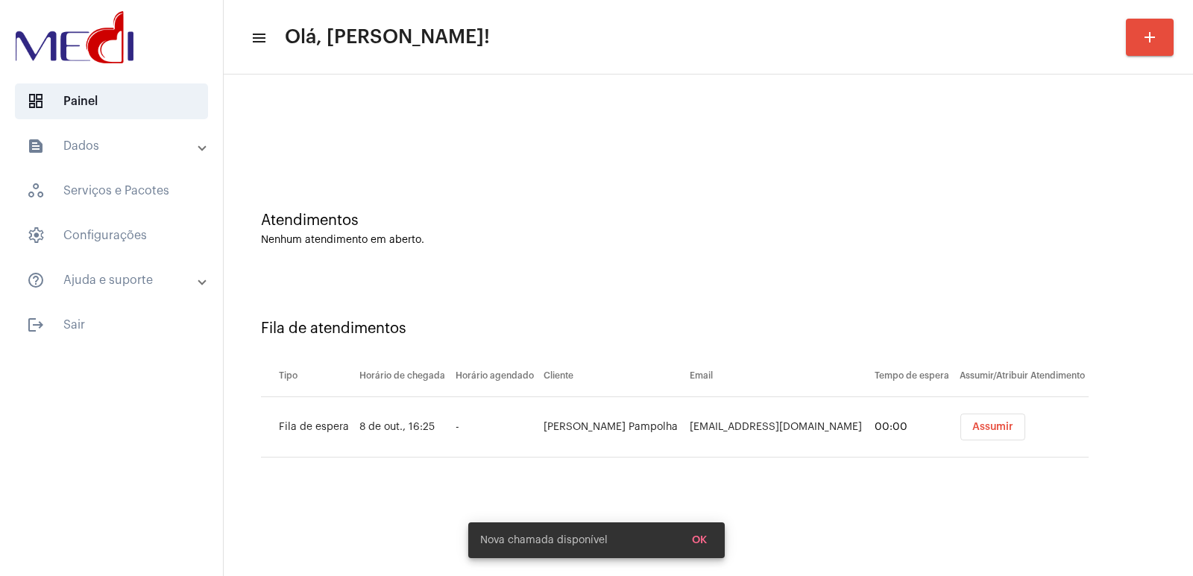
copy div "Fernando José Martins Neto"
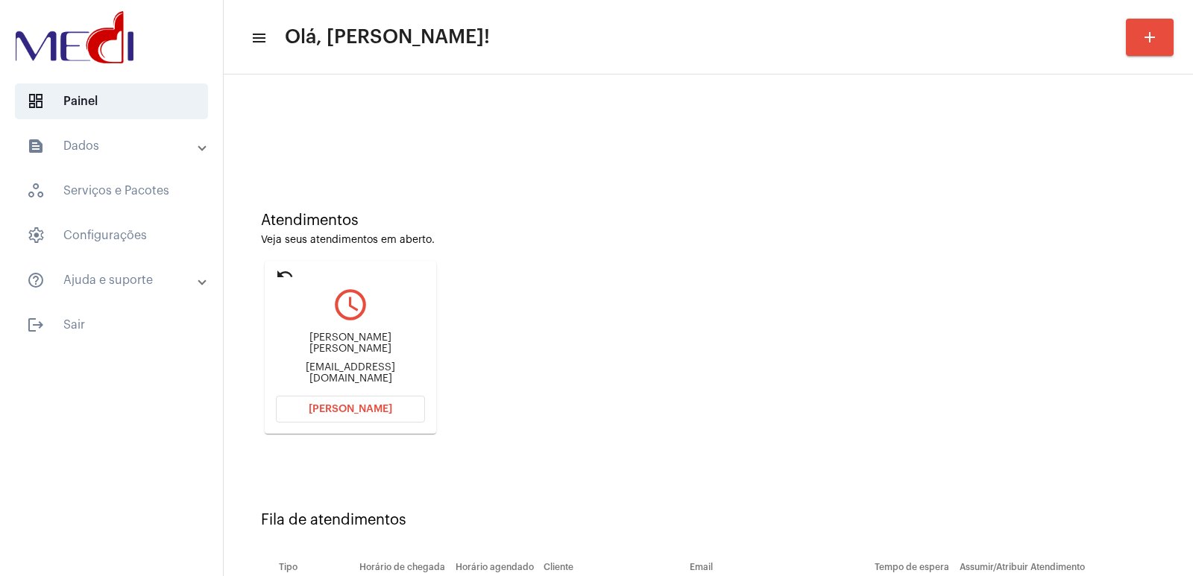
click at [327, 386] on div "Fernando José Martins Neto fjmn35@gmail.com" at bounding box center [350, 358] width 149 height 67
click at [329, 353] on div "Fernando José Martins Neto" at bounding box center [350, 344] width 149 height 22
copy div "Fernando José Martins Neto"
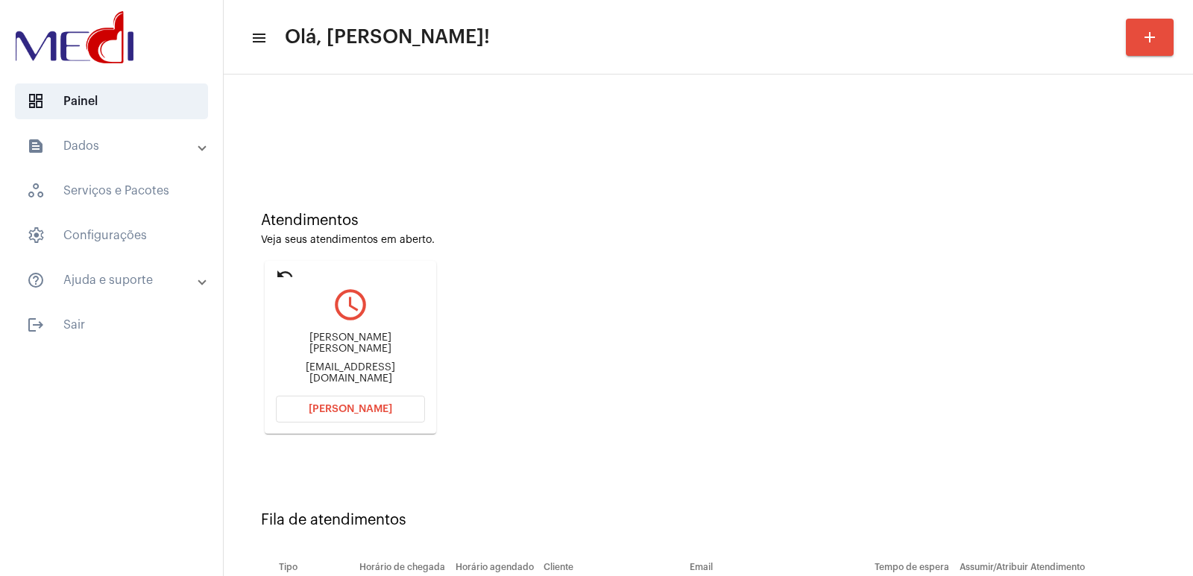
click at [350, 395] on mat-card "undo query_builder Fernando José Martins Neto fjmn35@gmail.com Abrir Chamada" at bounding box center [351, 347] width 172 height 173
click at [356, 406] on span "[PERSON_NAME]" at bounding box center [351, 409] width 84 height 10
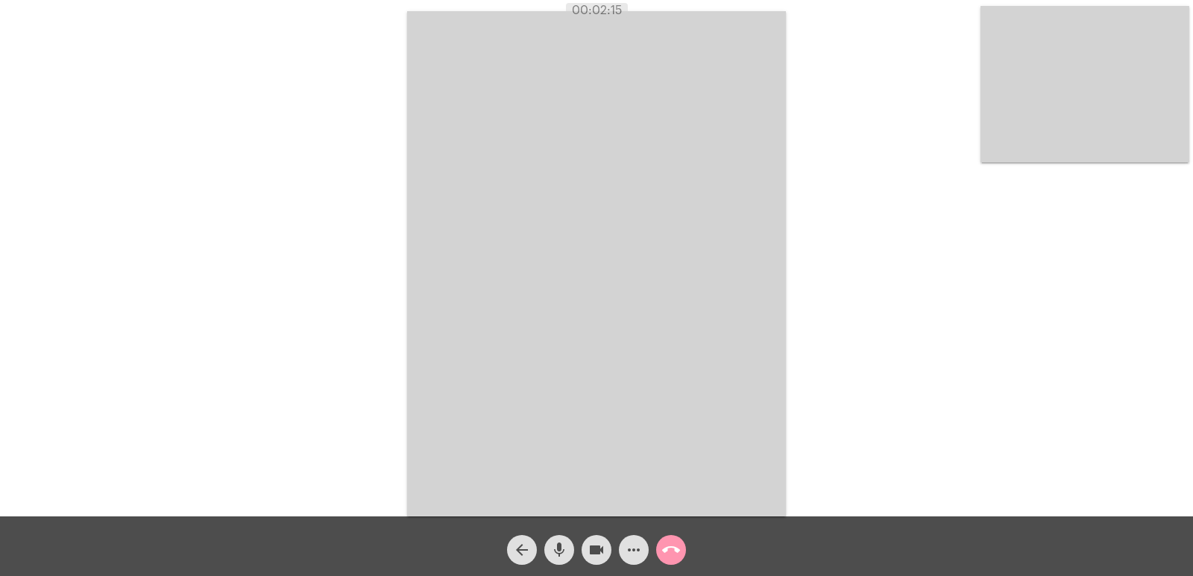
click at [679, 556] on mat-icon "call_end" at bounding box center [671, 550] width 18 height 18
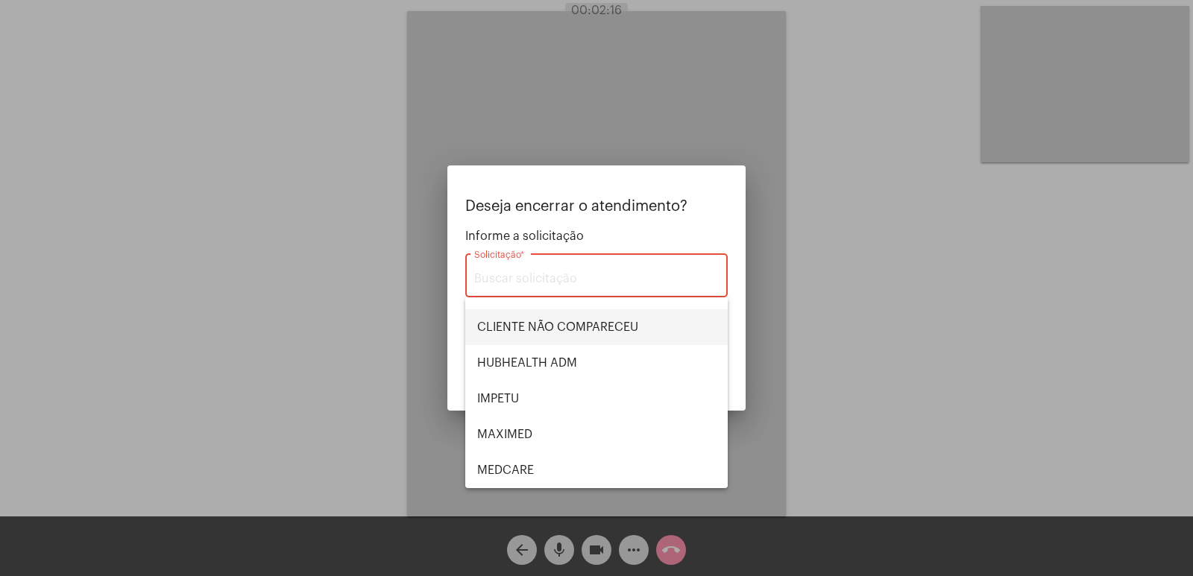
scroll to position [75, 0]
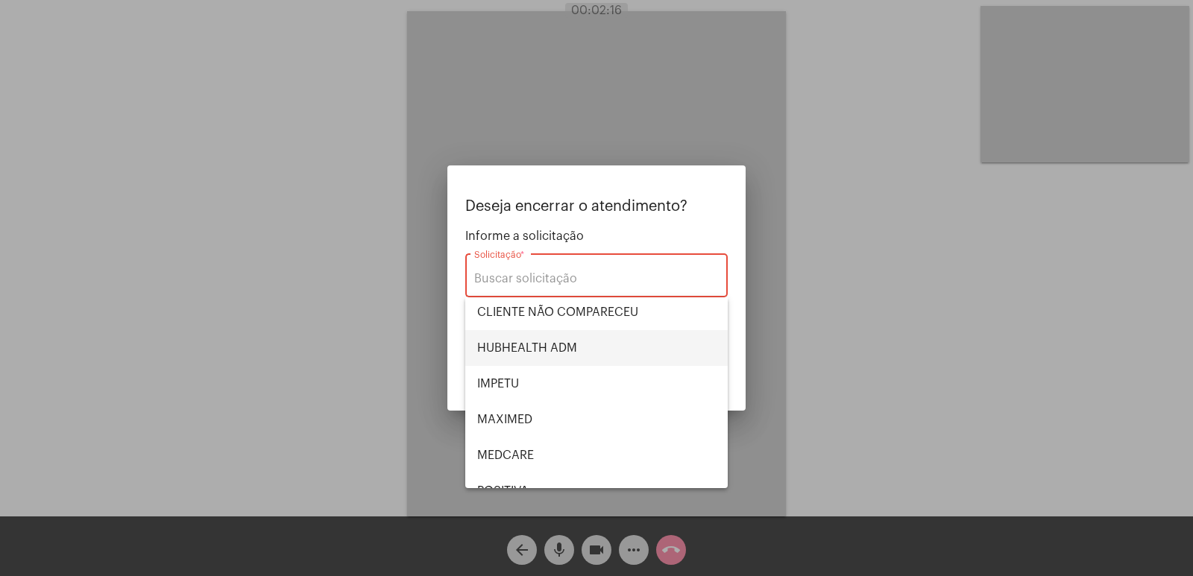
click at [562, 337] on span "HUBHEALTH ADM" at bounding box center [596, 348] width 239 height 36
type input "HUBHEALTH ADM"
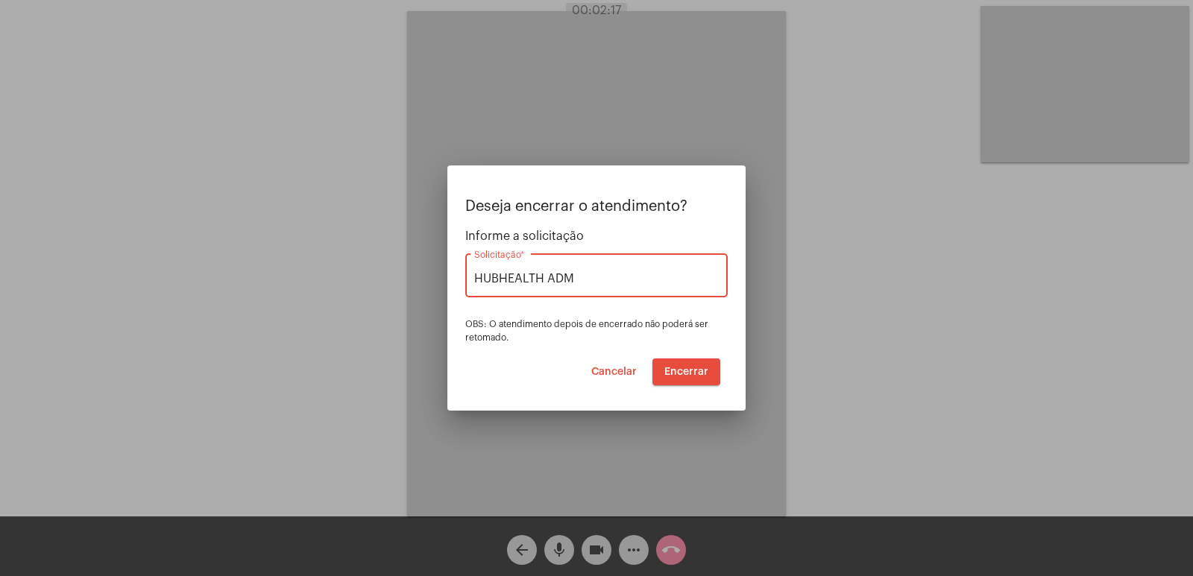
click at [708, 370] on span "Encerrar" at bounding box center [686, 372] width 44 height 10
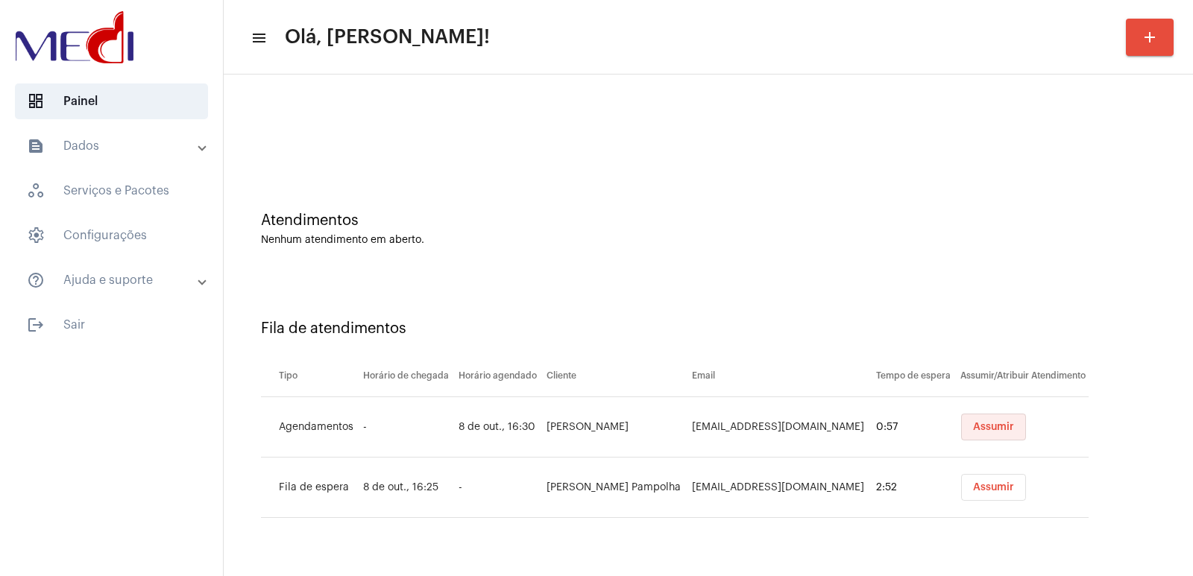
click at [989, 424] on span "Assumir" at bounding box center [993, 427] width 41 height 10
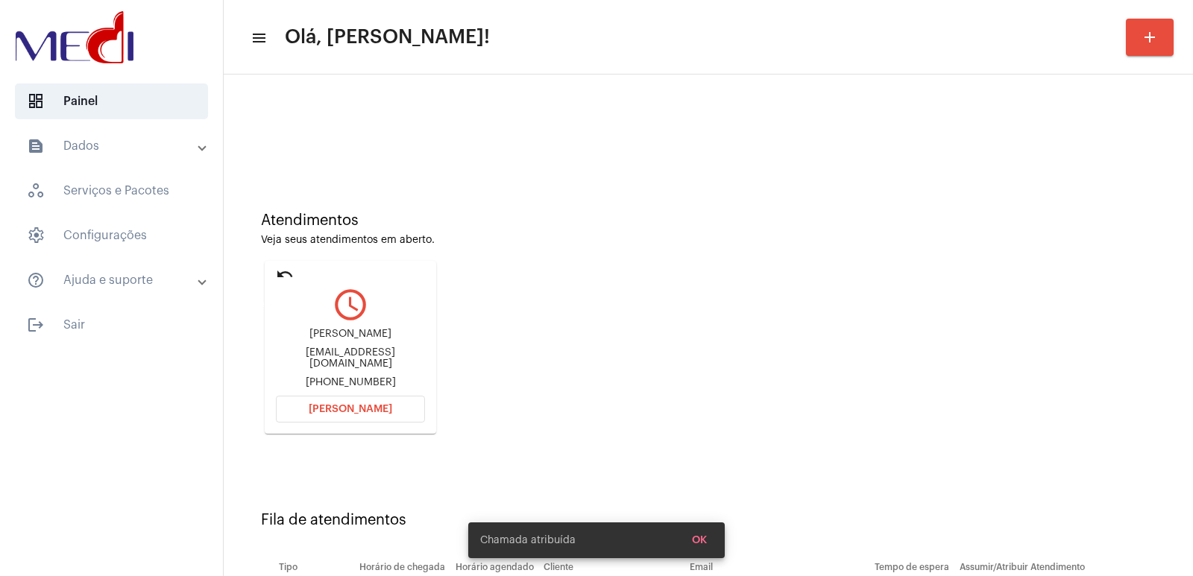
click at [286, 274] on mat-icon "undo" at bounding box center [285, 274] width 18 height 18
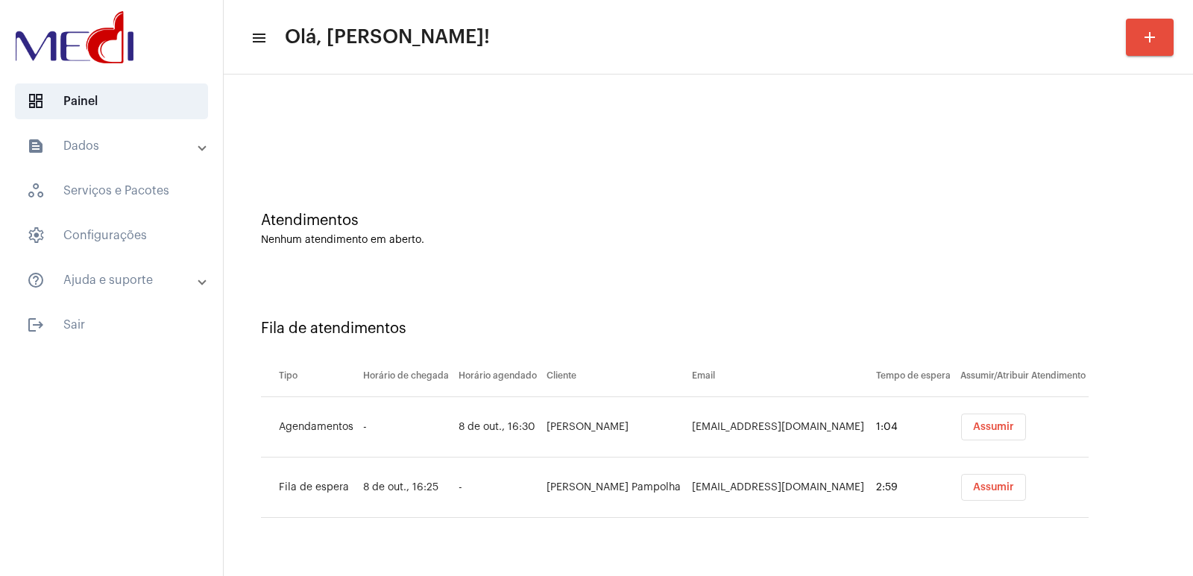
click at [958, 485] on div "Assumir" at bounding box center [1025, 487] width 134 height 27
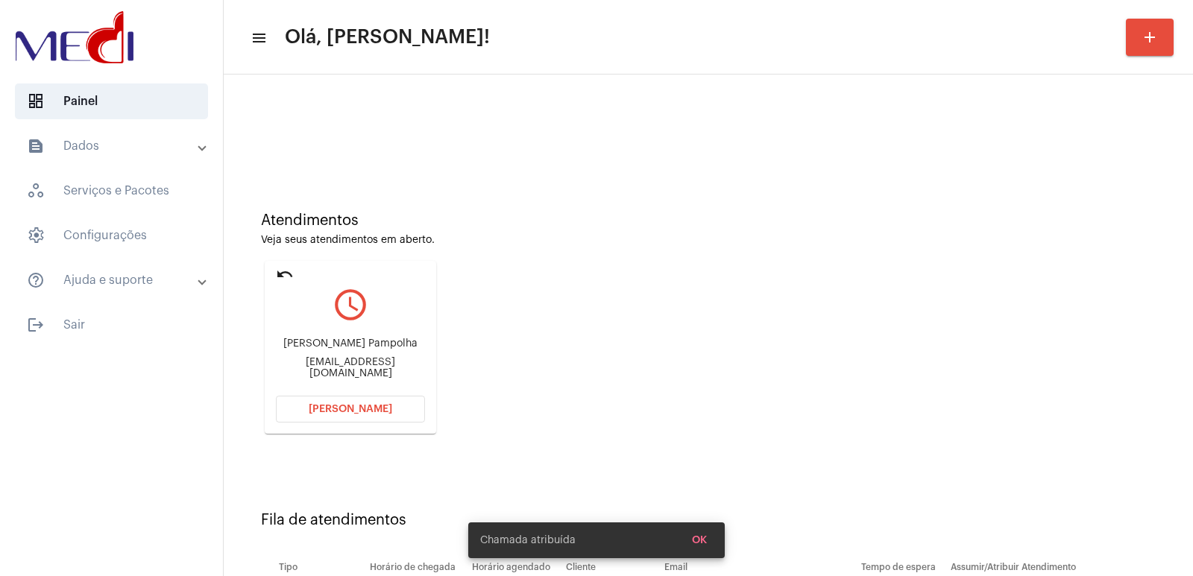
click at [322, 334] on div "Sthefani Bartoccini Iervolino Pampolha stheticaiervolino@gmail.com" at bounding box center [350, 358] width 149 height 67
copy div "Sthefani Bartoccini Iervolino Pampolha"
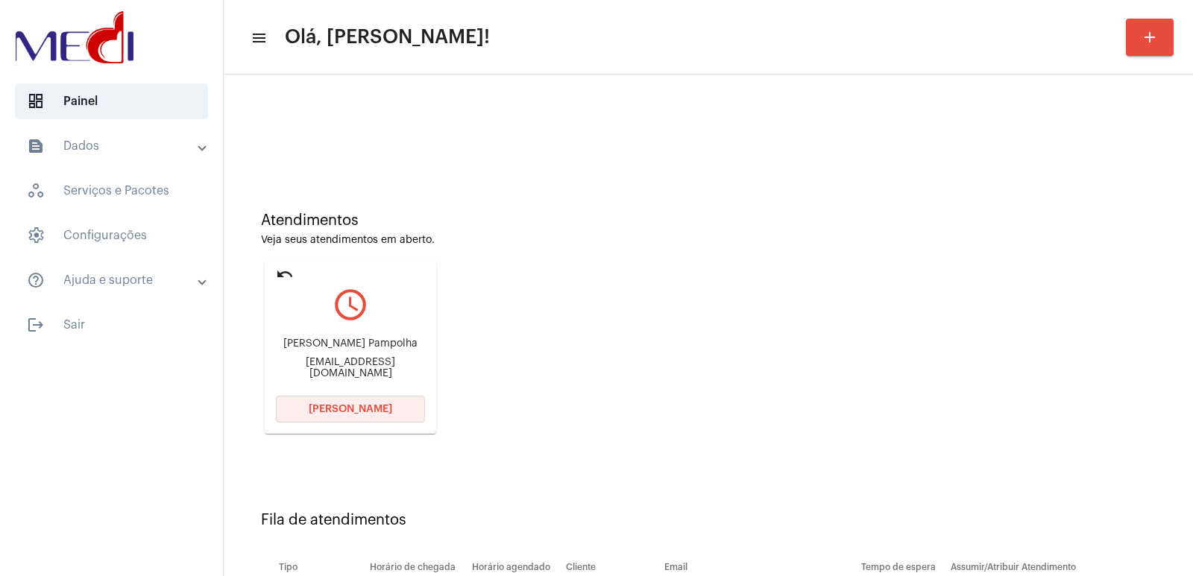
click at [307, 411] on button "[PERSON_NAME]" at bounding box center [350, 409] width 149 height 27
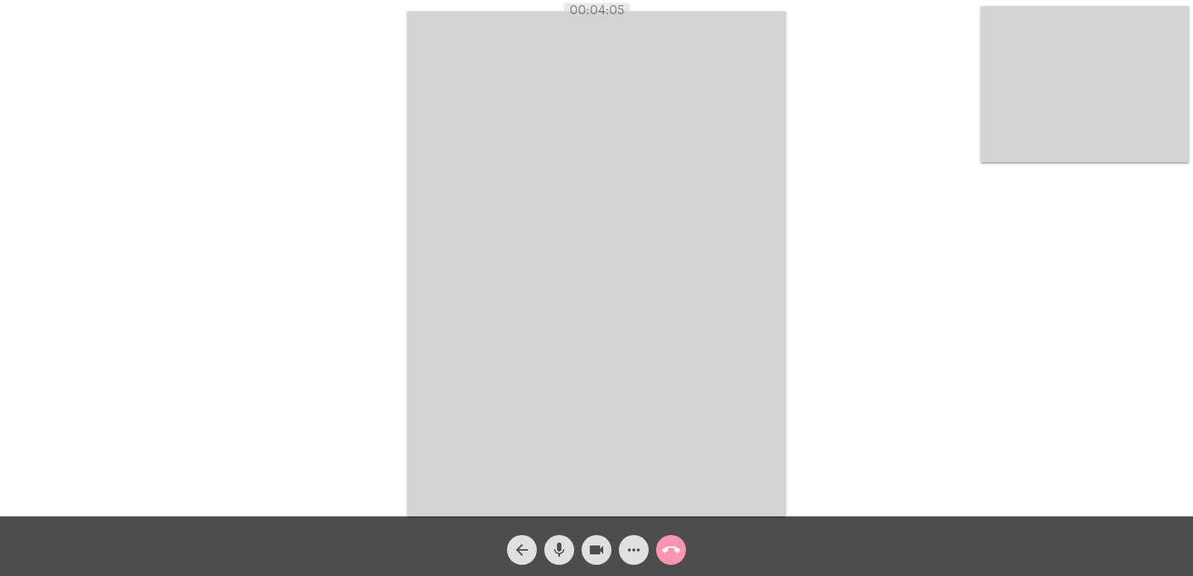
click at [1085, 127] on video at bounding box center [1085, 84] width 209 height 157
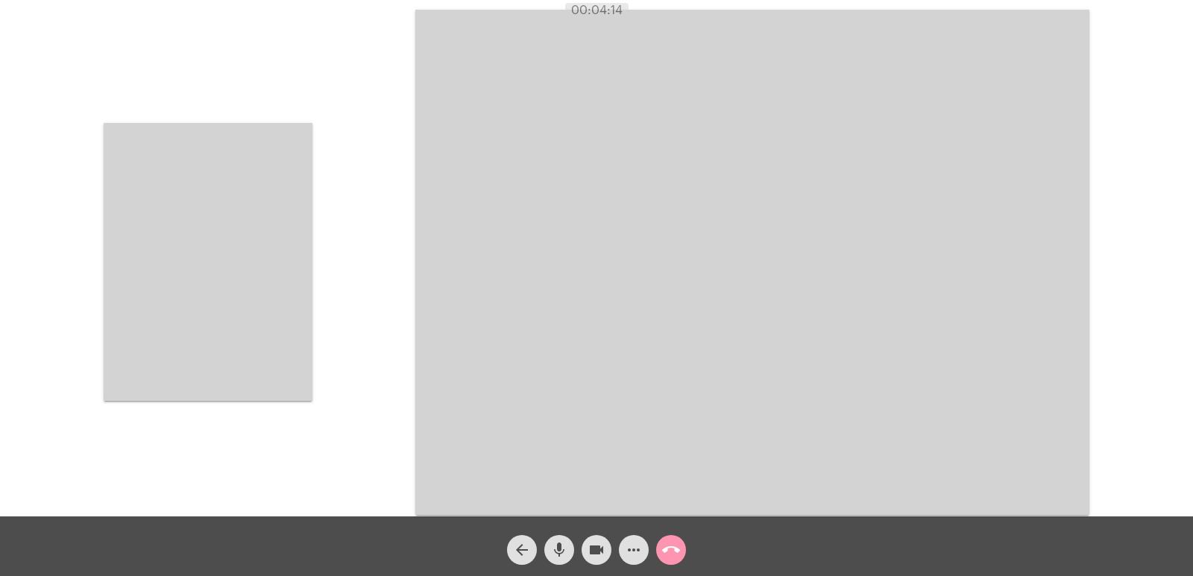
click at [287, 239] on video at bounding box center [208, 262] width 209 height 278
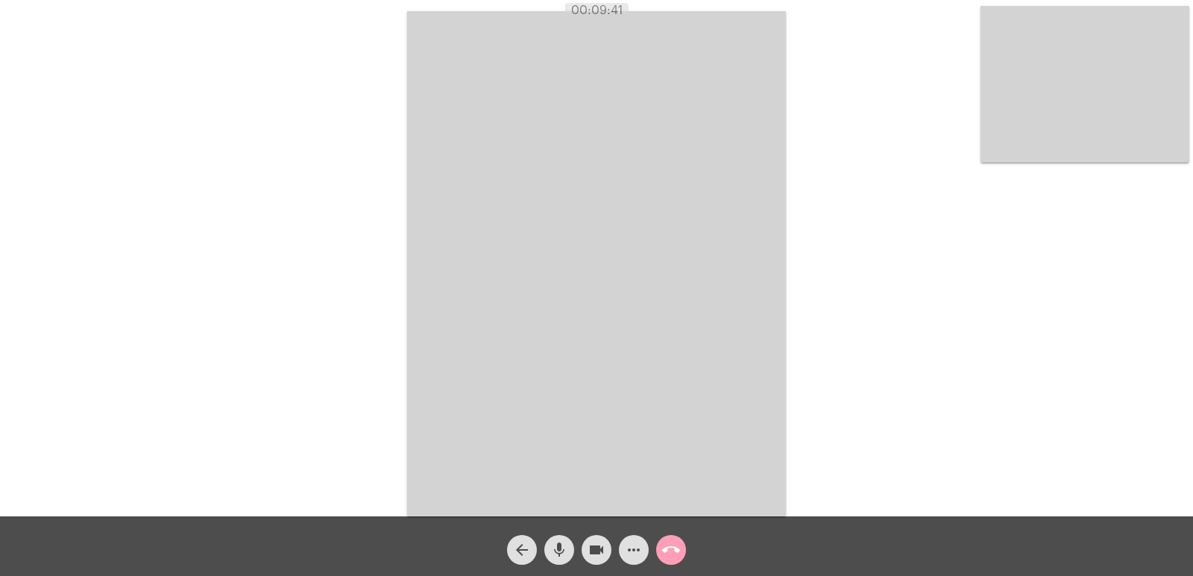
click at [664, 538] on span "call_end" at bounding box center [671, 550] width 18 height 30
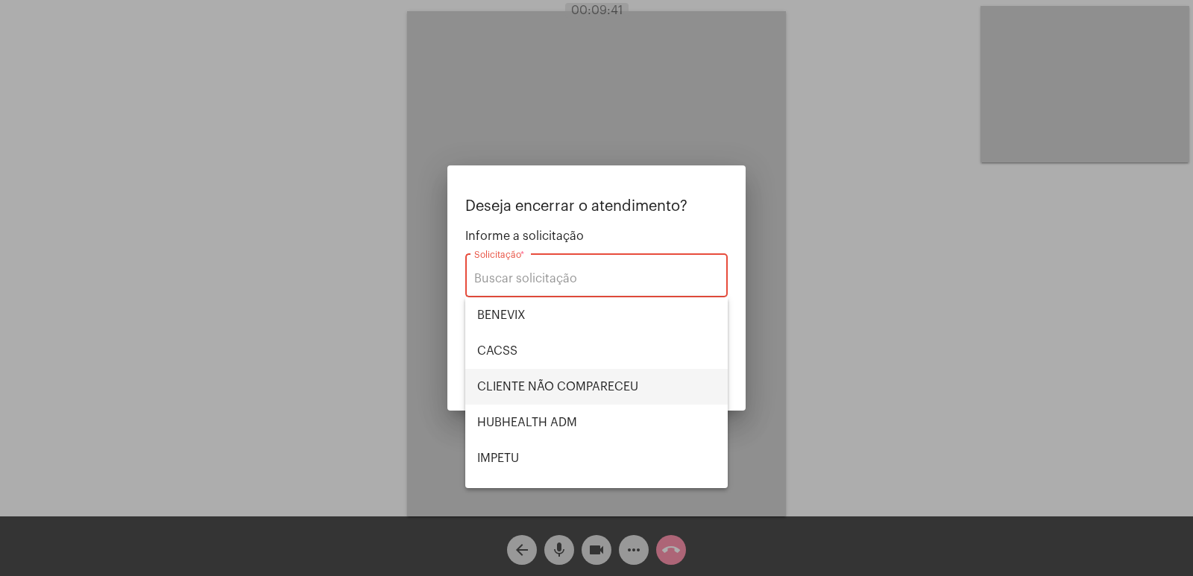
scroll to position [310, 0]
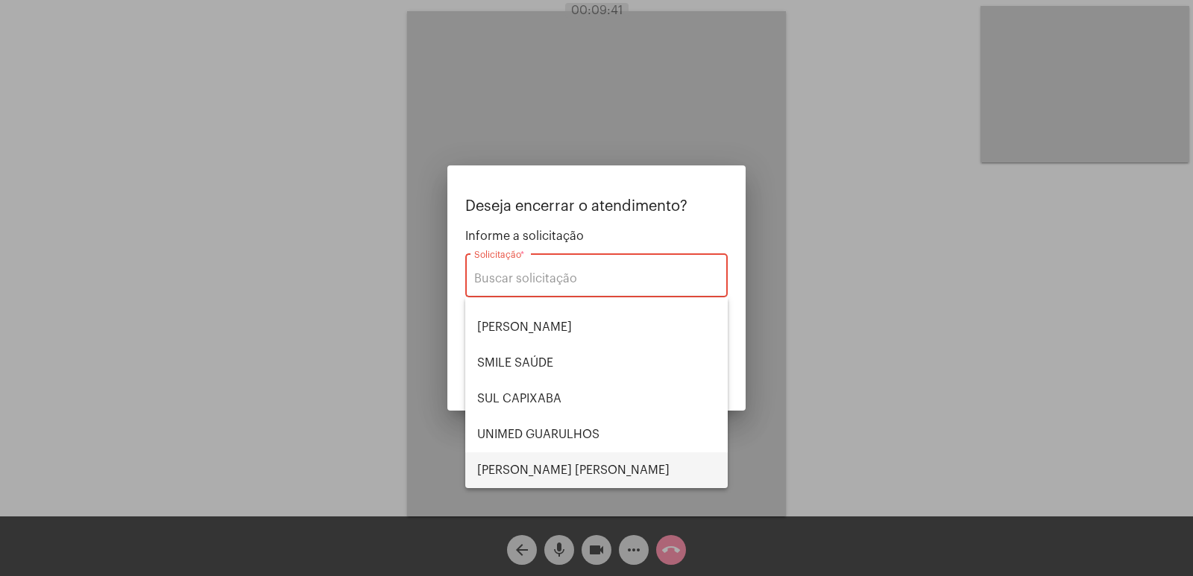
click at [538, 477] on span "[PERSON_NAME] [PERSON_NAME]" at bounding box center [596, 471] width 239 height 36
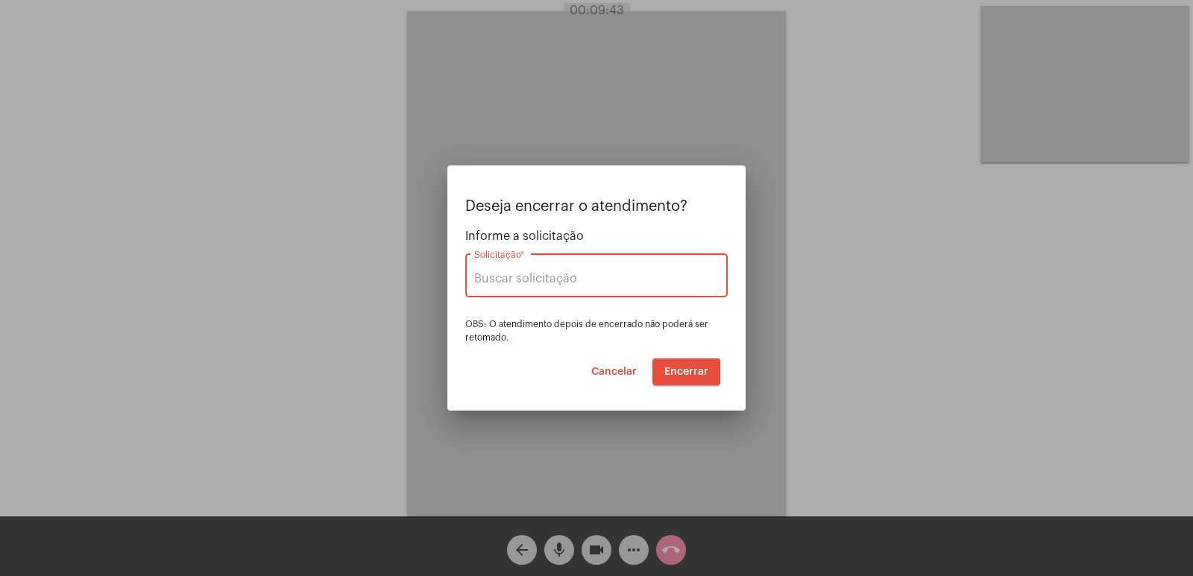
type input "[PERSON_NAME] [PERSON_NAME]"
click at [686, 373] on span "Encerrar" at bounding box center [686, 372] width 44 height 10
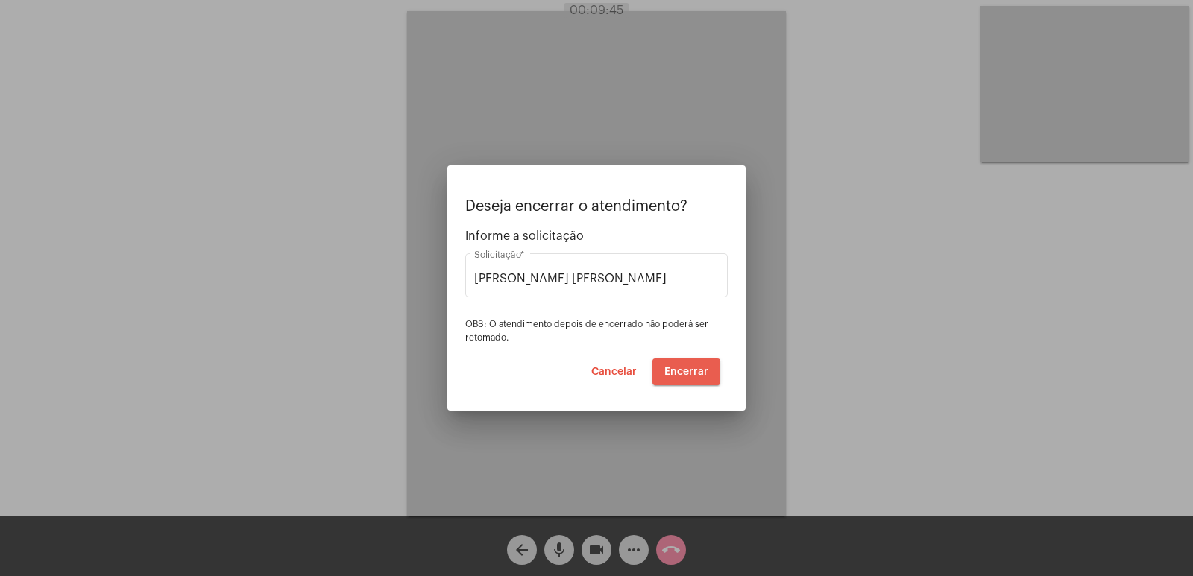
click at [686, 373] on span "Encerrar" at bounding box center [686, 372] width 44 height 10
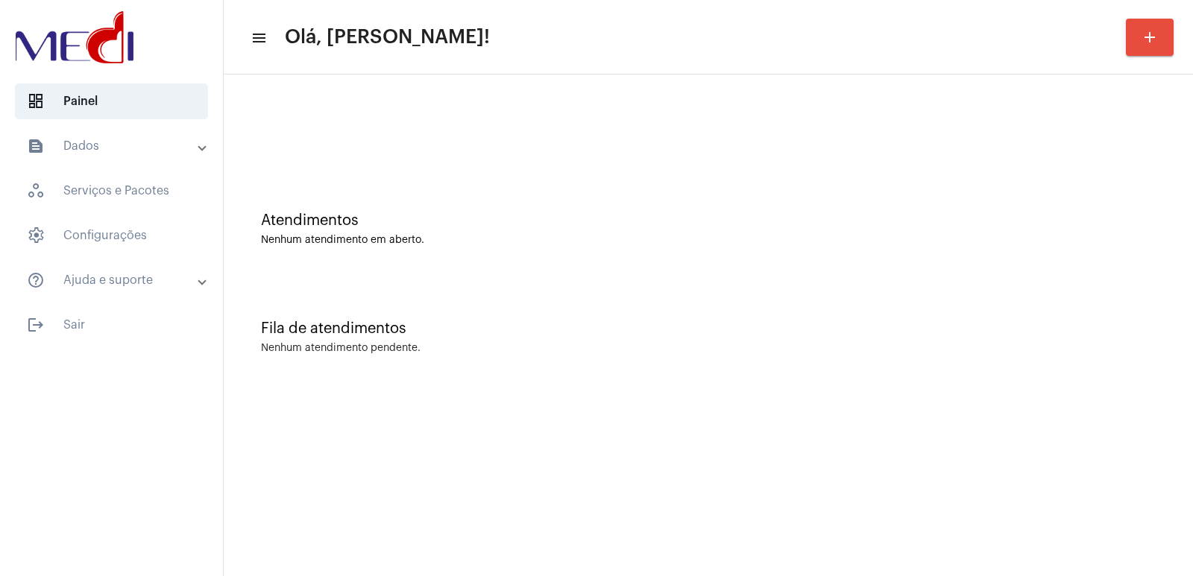
click at [790, 256] on div "Atendimentos Nenhum atendimento em aberto." at bounding box center [708, 222] width 955 height 108
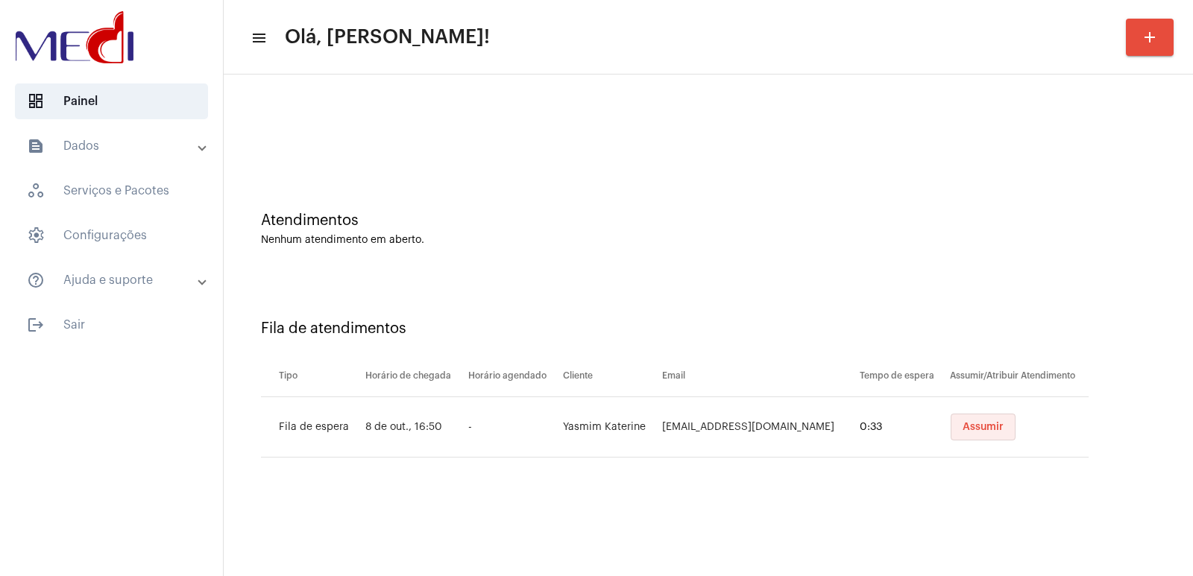
click at [951, 414] on button "Assumir" at bounding box center [983, 427] width 65 height 27
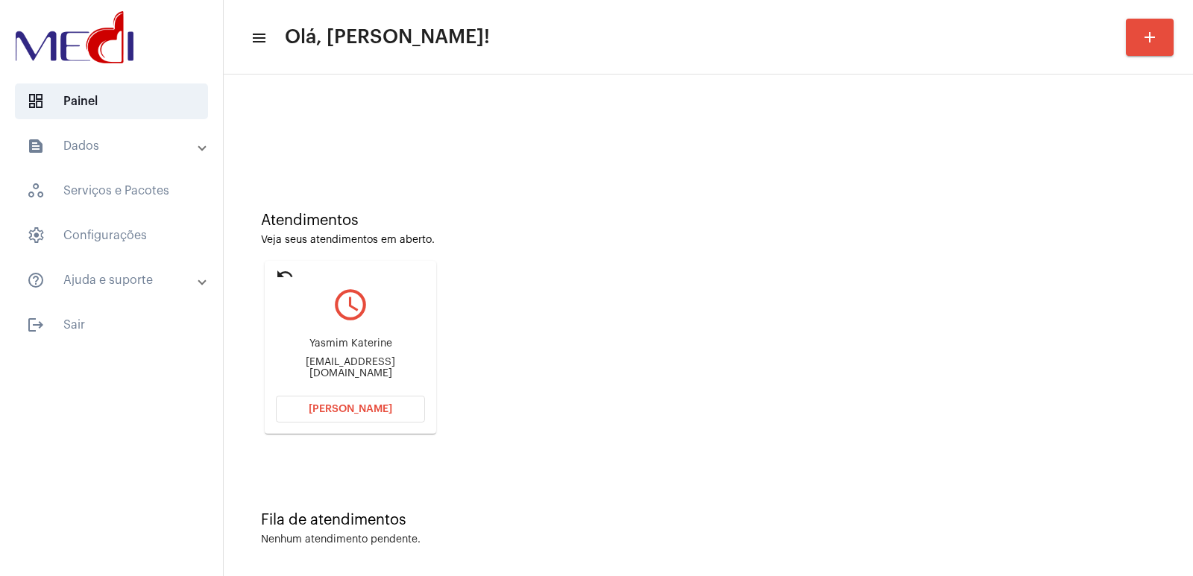
click at [330, 342] on div "Yasmim Katerine [EMAIL_ADDRESS][DOMAIN_NAME]" at bounding box center [350, 358] width 149 height 67
copy div "Yasmim Katerine"
click at [371, 398] on button "[PERSON_NAME]" at bounding box center [350, 409] width 149 height 27
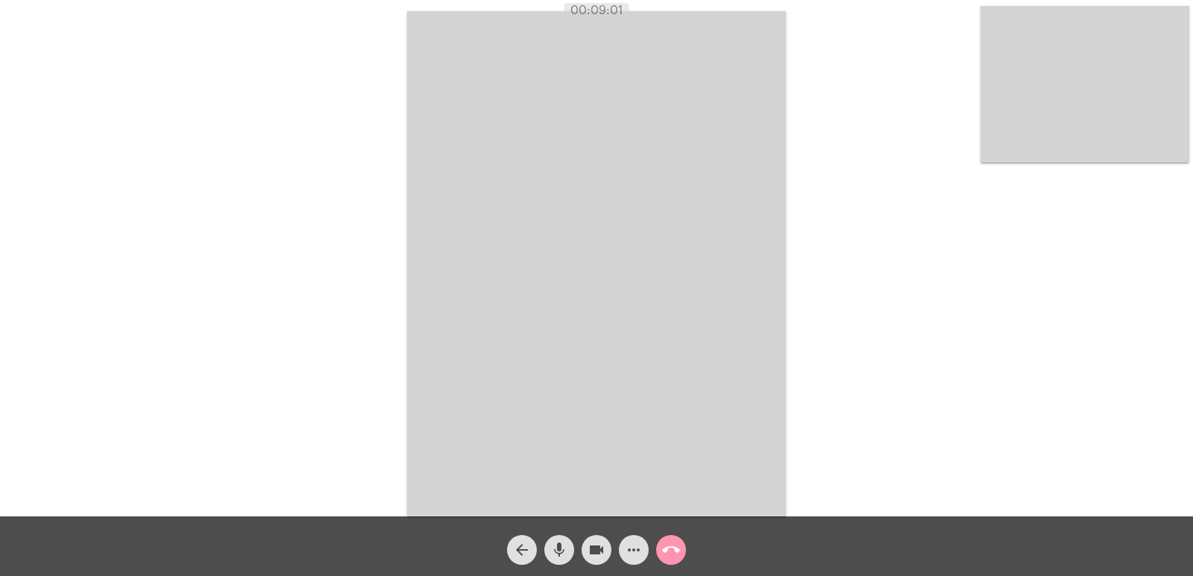
click at [678, 559] on mat-icon "call_end" at bounding box center [671, 550] width 18 height 18
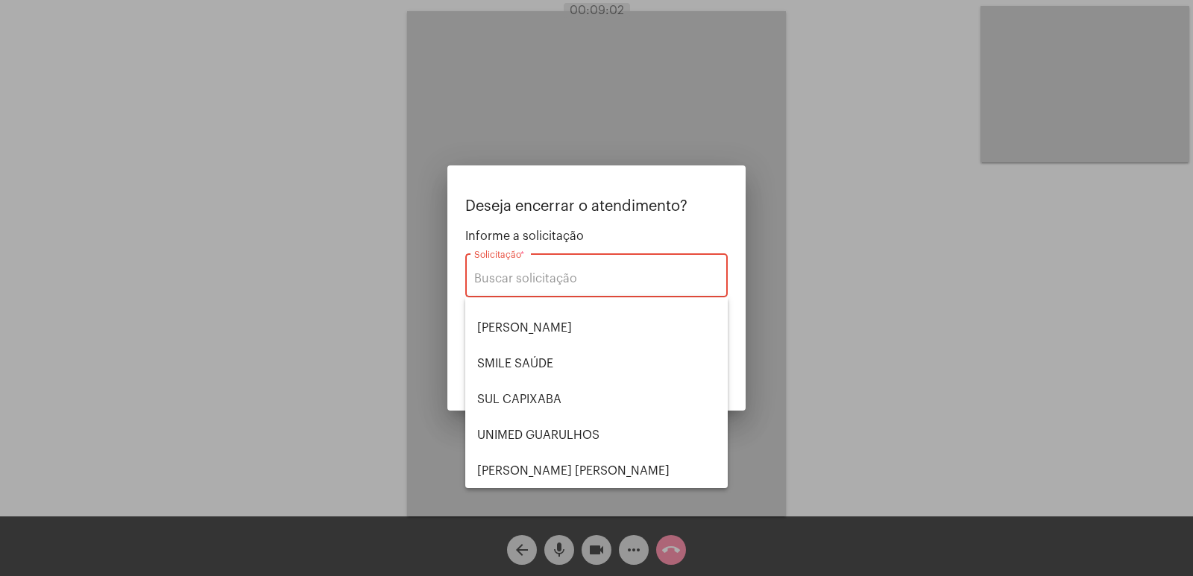
scroll to position [310, 0]
click at [562, 454] on span "[PERSON_NAME] [PERSON_NAME]" at bounding box center [596, 471] width 239 height 36
type input "[PERSON_NAME] [PERSON_NAME]"
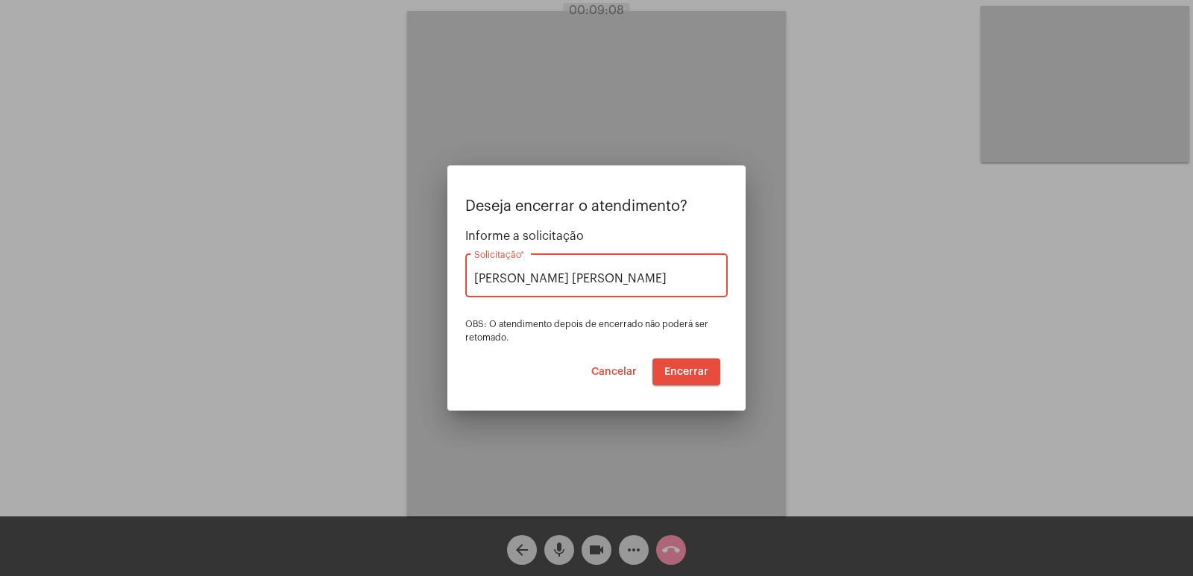
click at [603, 368] on span "Cancelar" at bounding box center [613, 372] width 45 height 10
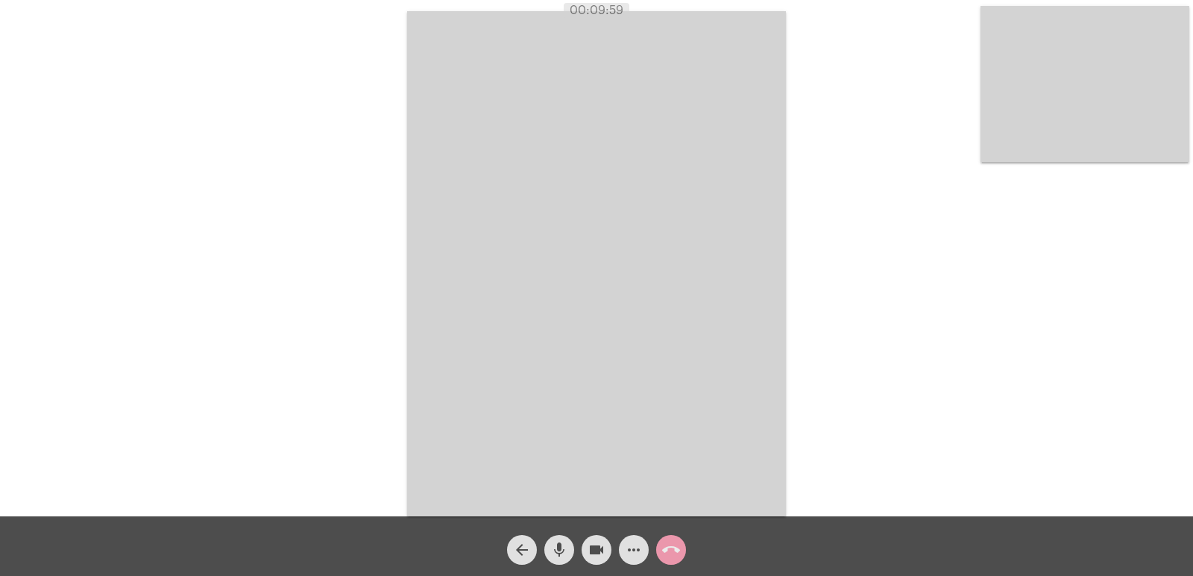
click at [668, 551] on mat-icon "call_end" at bounding box center [671, 550] width 18 height 18
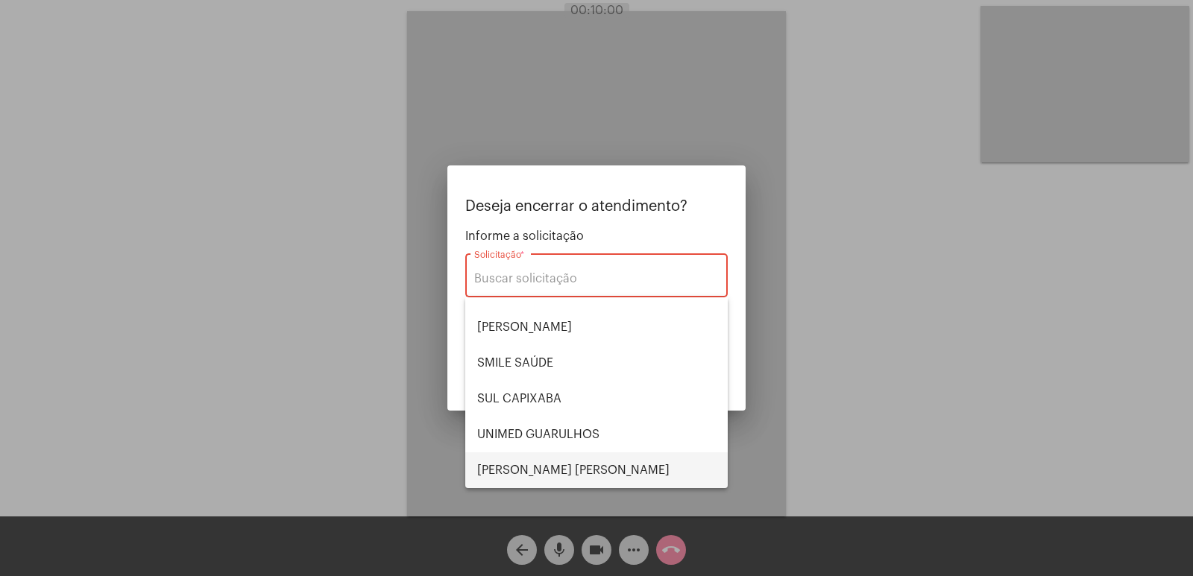
click at [538, 465] on span "[PERSON_NAME] [PERSON_NAME]" at bounding box center [596, 471] width 239 height 36
type input "[PERSON_NAME] [PERSON_NAME]"
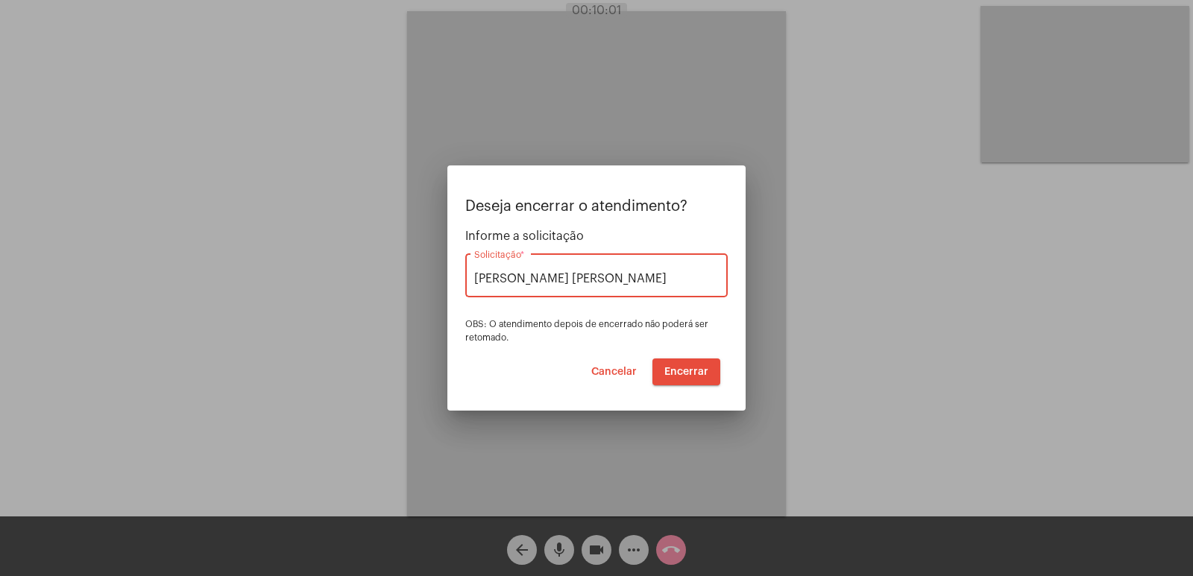
click at [688, 372] on span "Encerrar" at bounding box center [686, 372] width 44 height 10
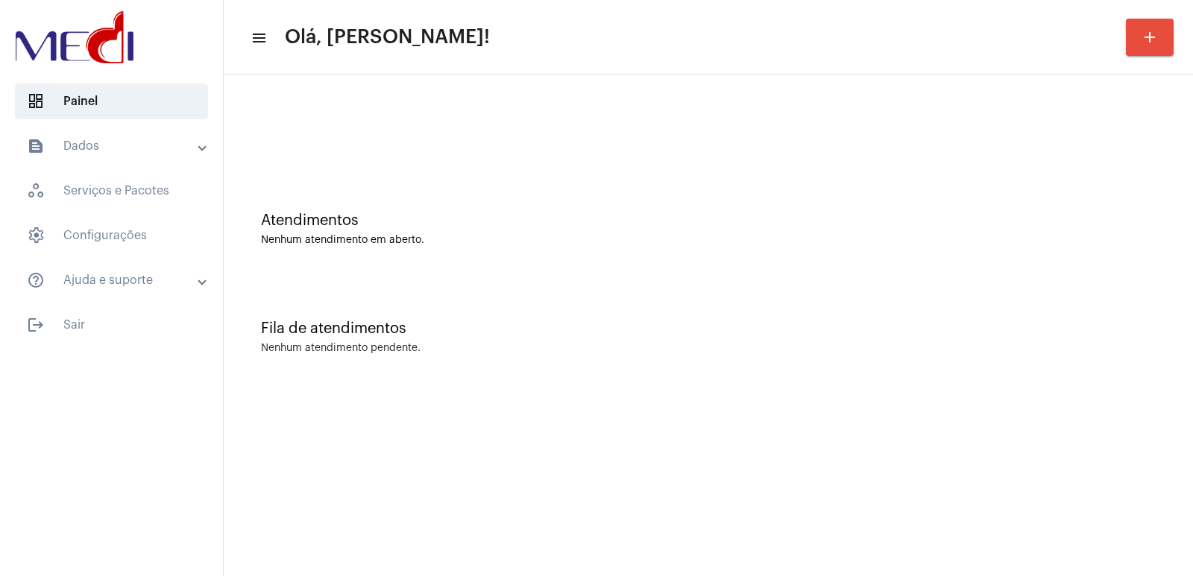
click at [865, 213] on div "Atendimentos" at bounding box center [708, 221] width 895 height 16
